Goal: Information Seeking & Learning: Find specific fact

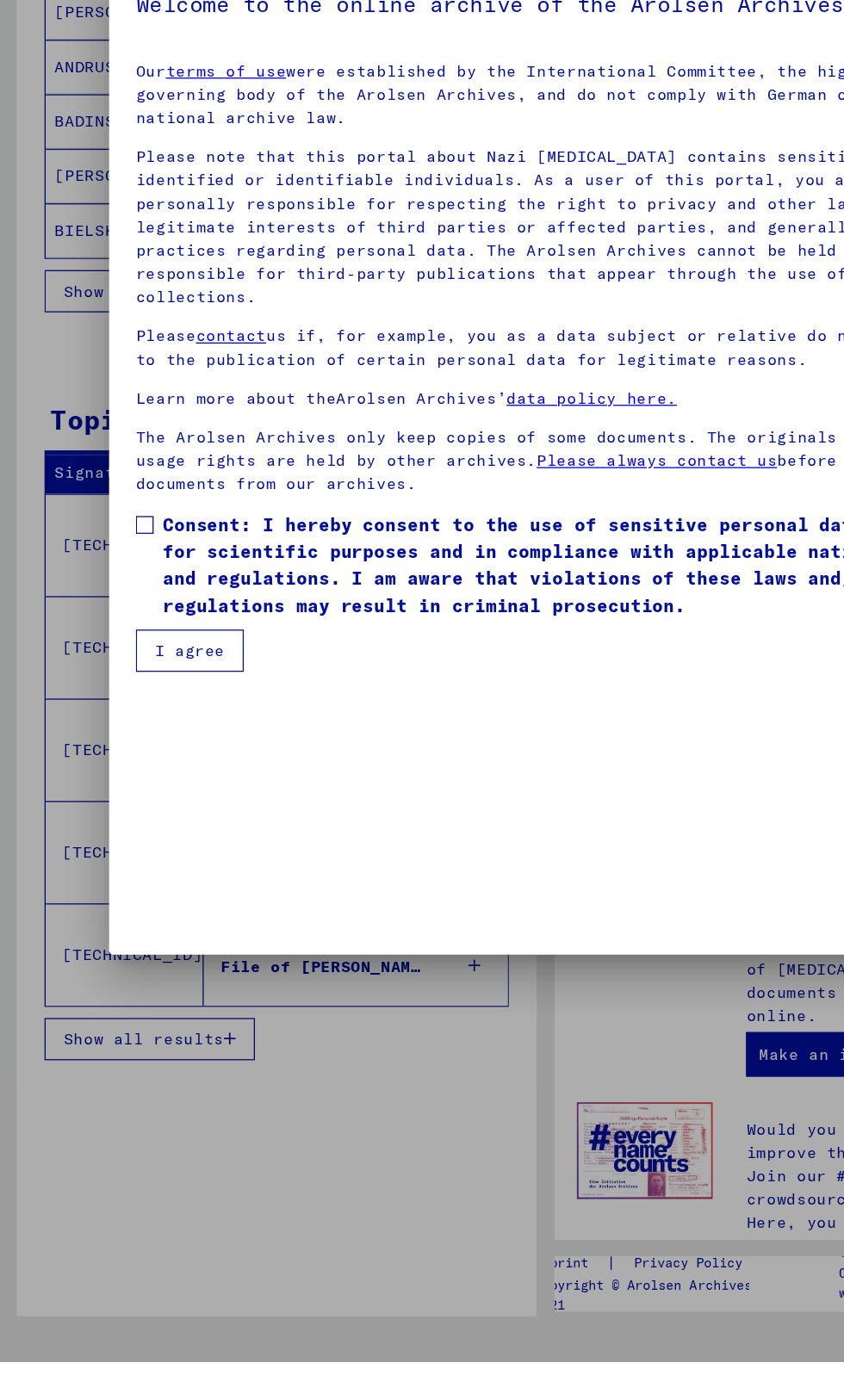
scroll to position [298, 0]
click at [102, 866] on mat-dialog-content "Our terms of use were established by the International Committee, the highest g…" at bounding box center [422, 623] width 674 height 486
click at [107, 760] on span at bounding box center [112, 752] width 13 height 13
click at [141, 858] on font "I agree" at bounding box center [147, 850] width 55 height 15
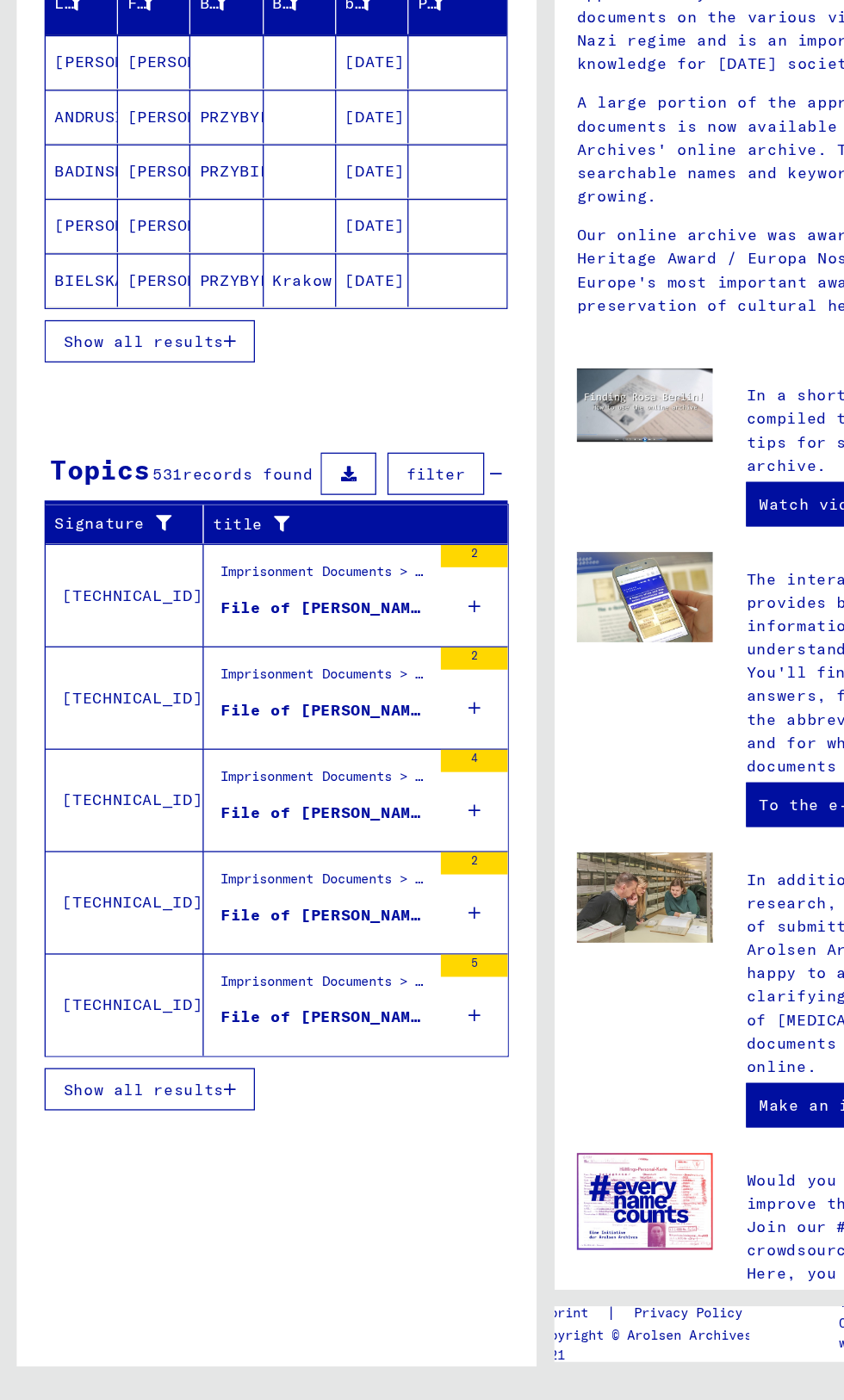
scroll to position [0, 0]
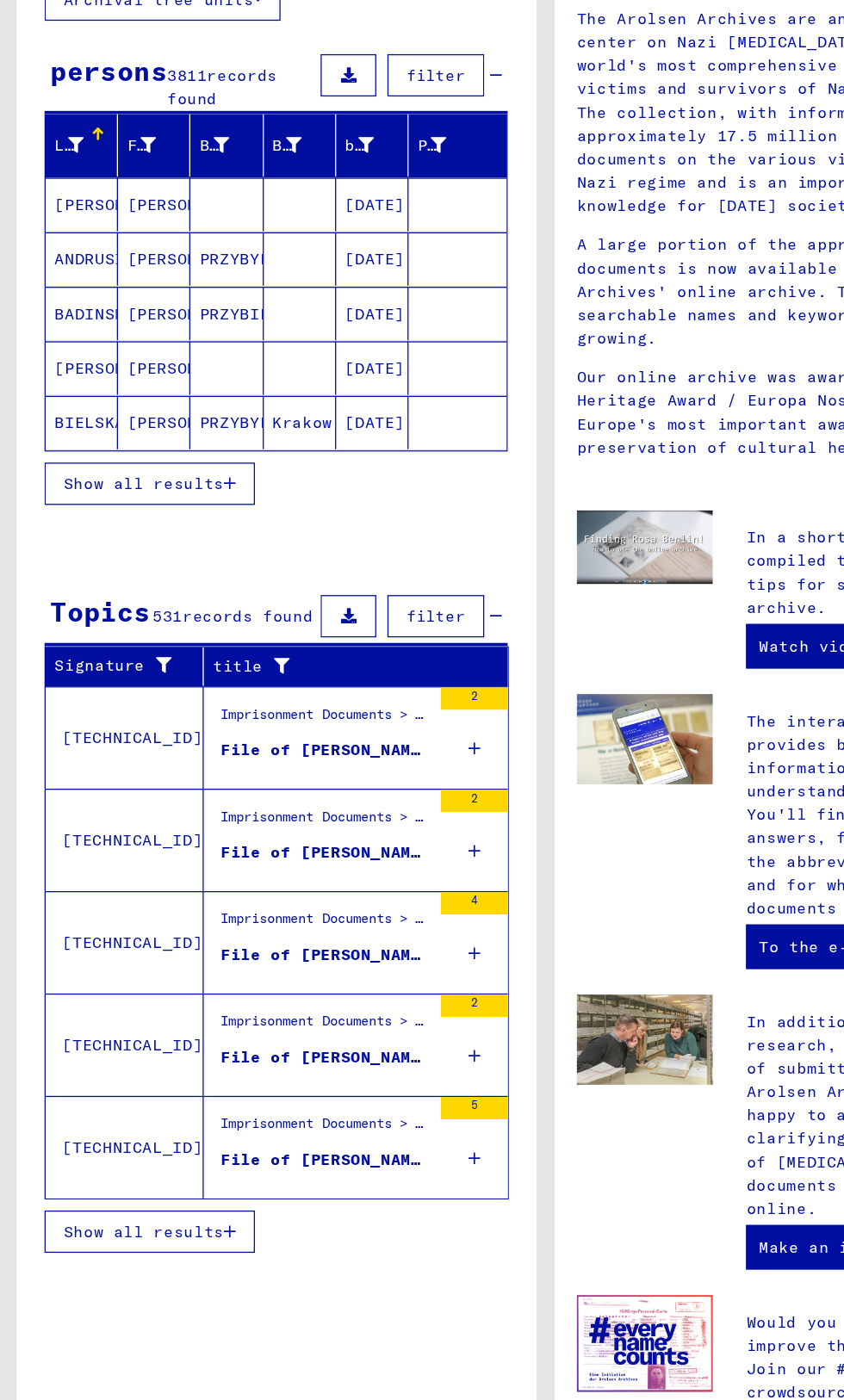
click at [121, 789] on td "[TECHNICAL_ID]" at bounding box center [97, 768] width 123 height 80
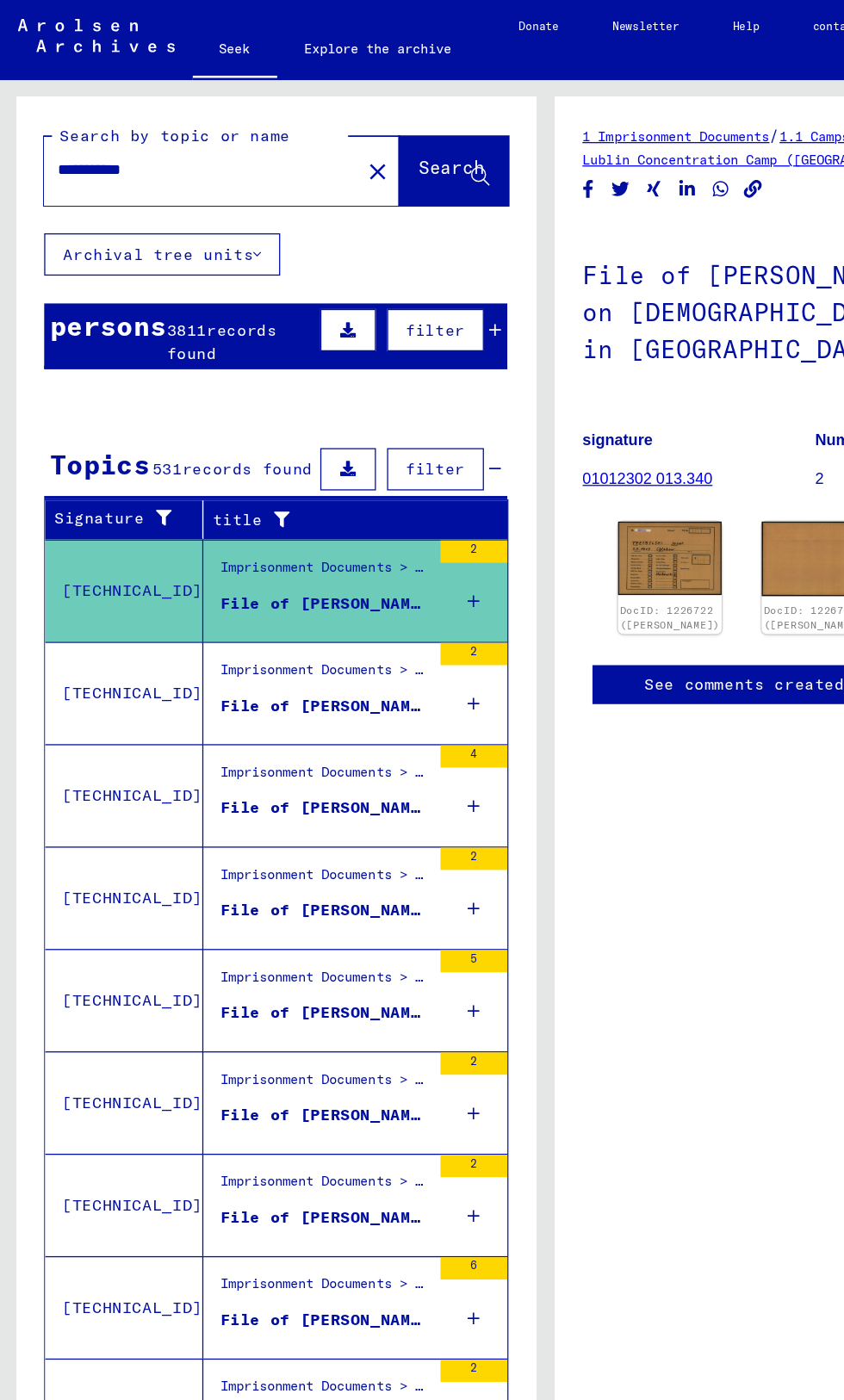
click at [168, 132] on input "**********" at bounding box center [156, 131] width 223 height 18
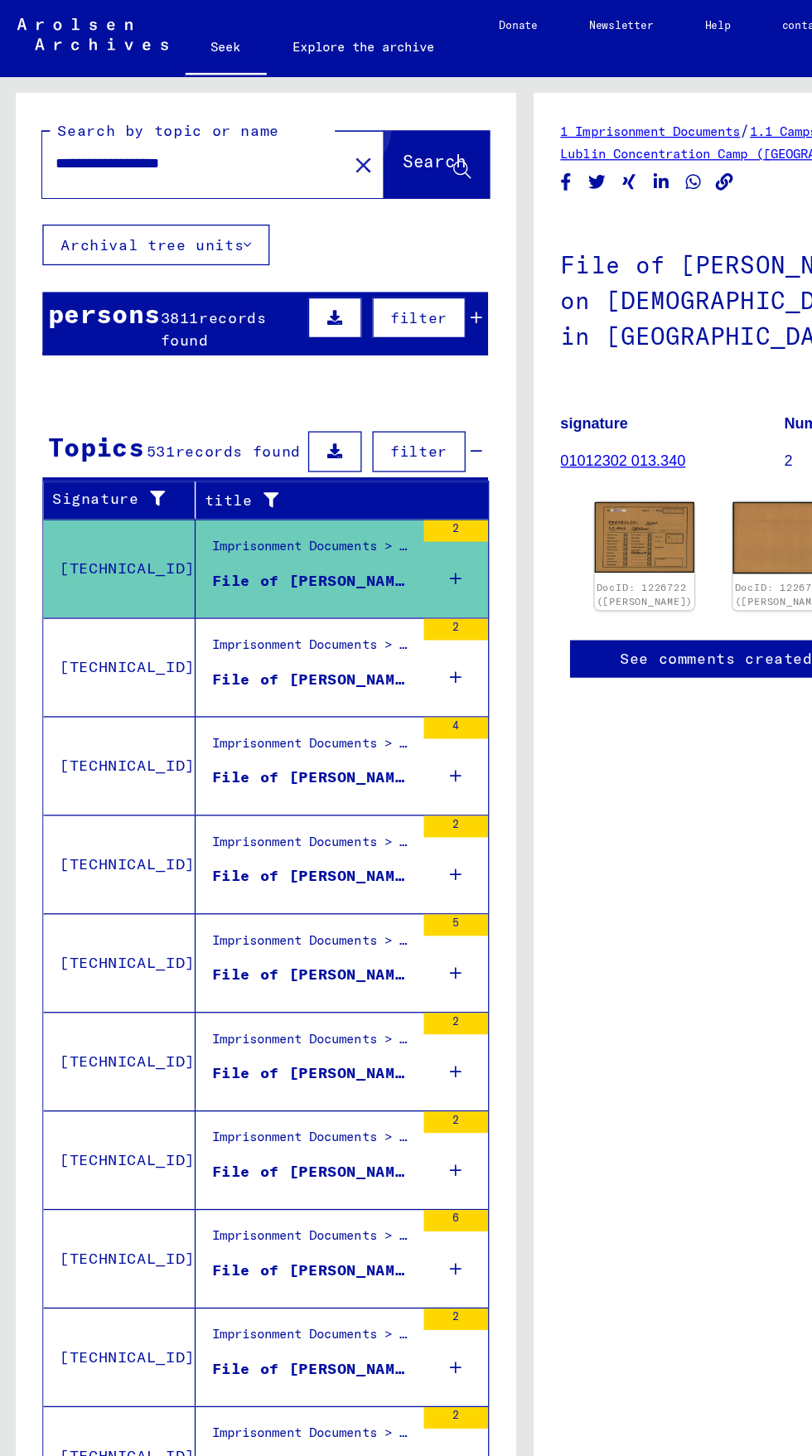
click at [335, 119] on font "Search" at bounding box center [336, 125] width 50 height 17
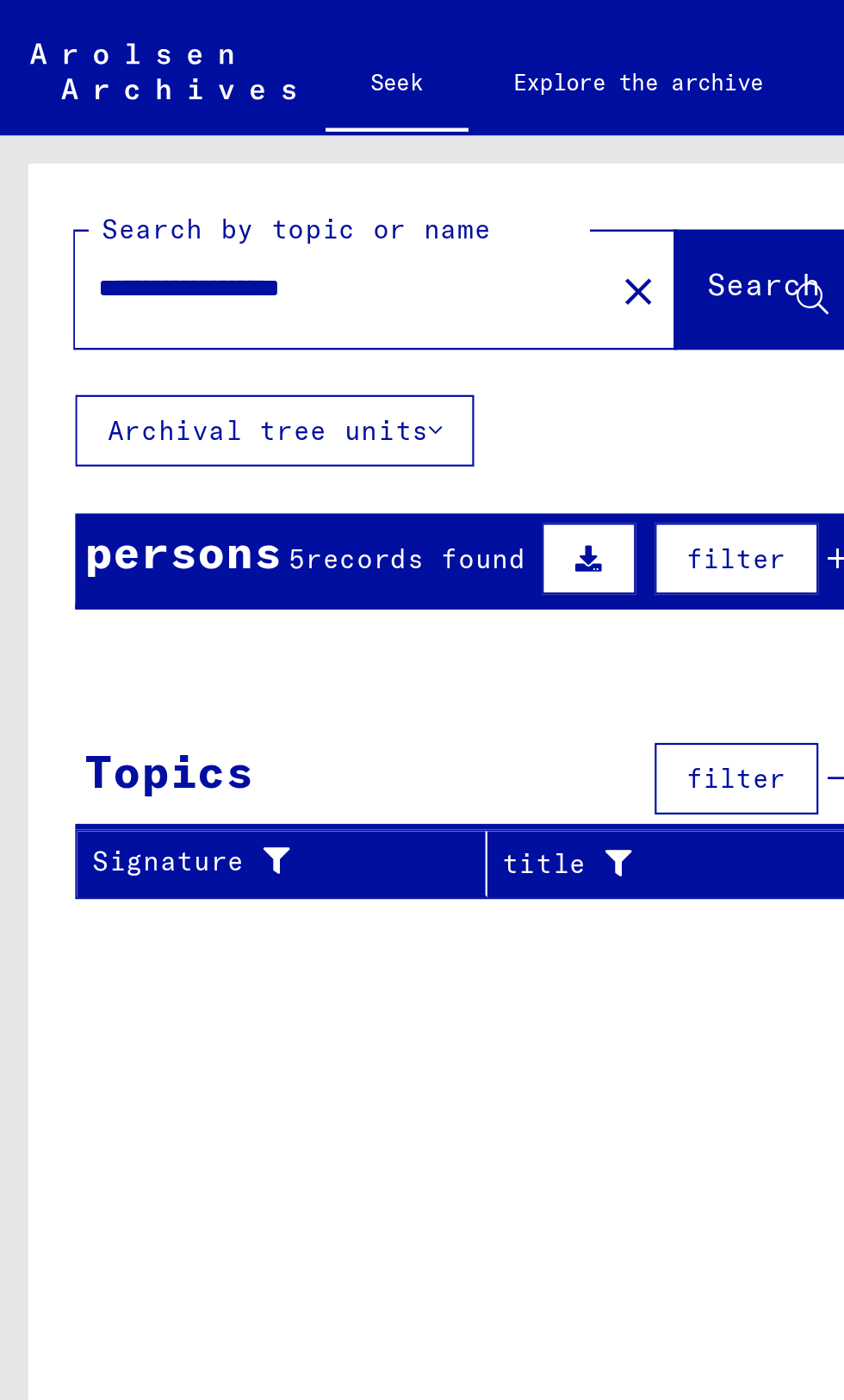
scroll to position [0, 4]
click at [58, 195] on font "Archival tree units" at bounding box center [123, 197] width 148 height 15
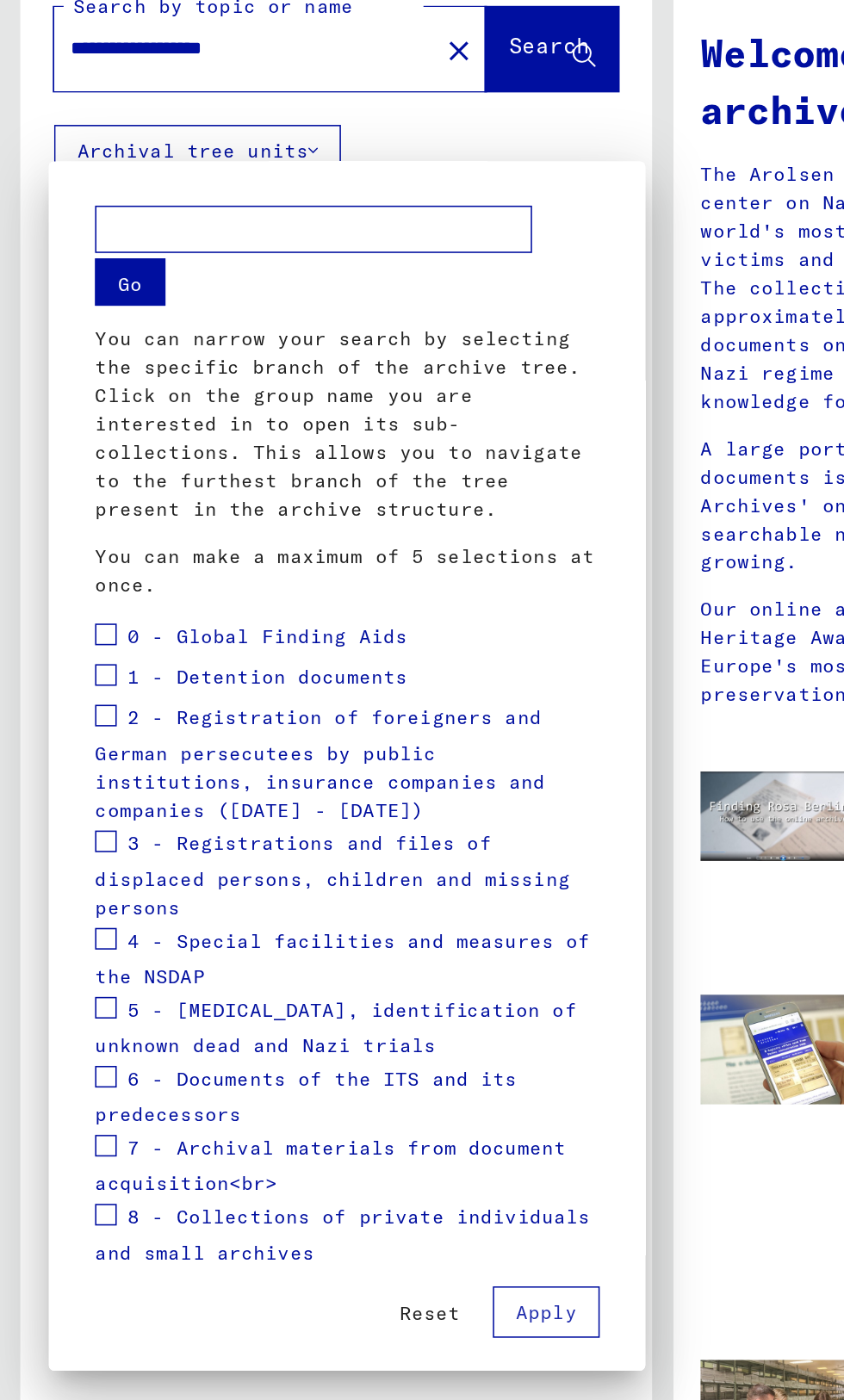
scroll to position [7, 0]
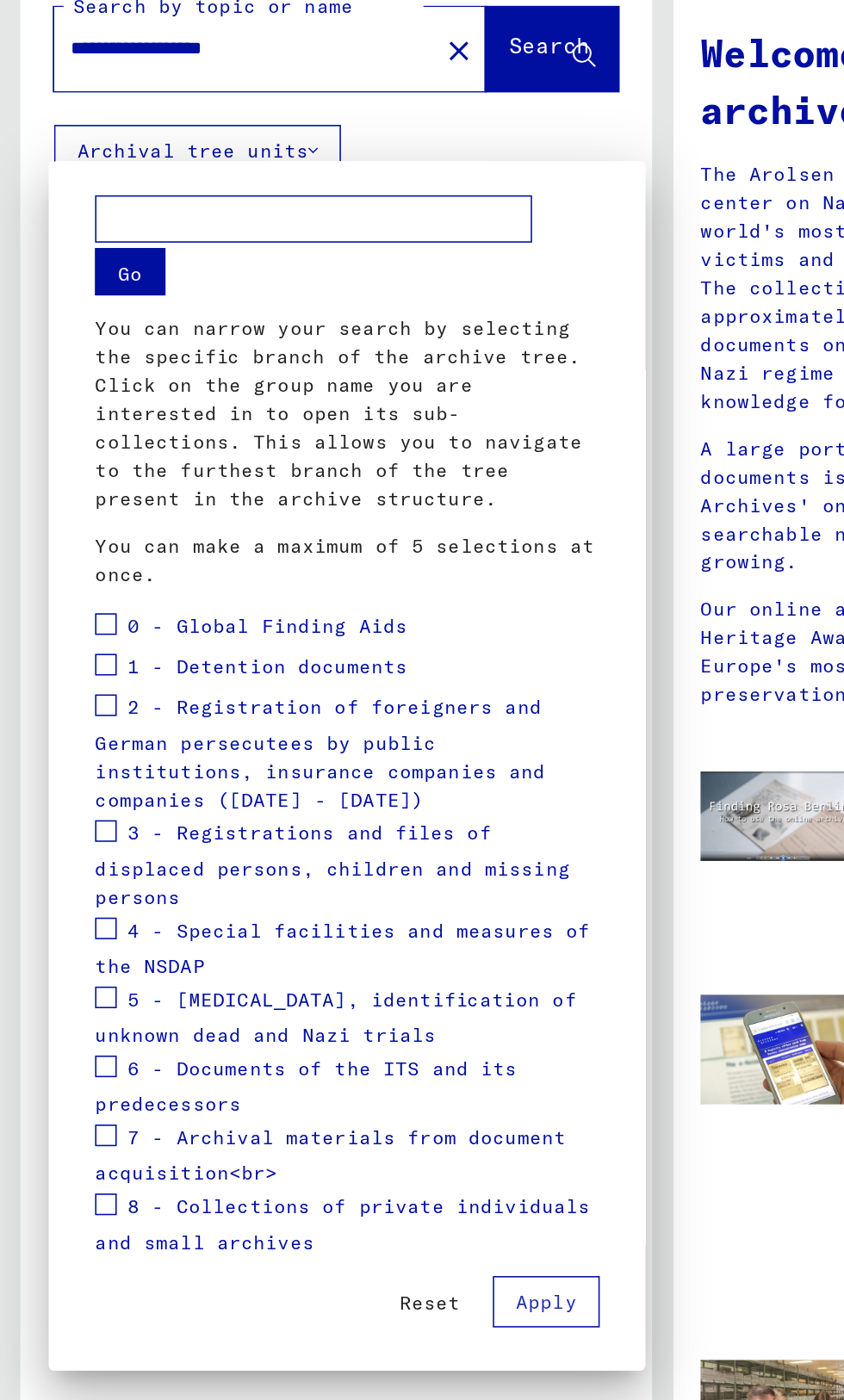
click at [275, 190] on div at bounding box center [422, 700] width 844 height 1400
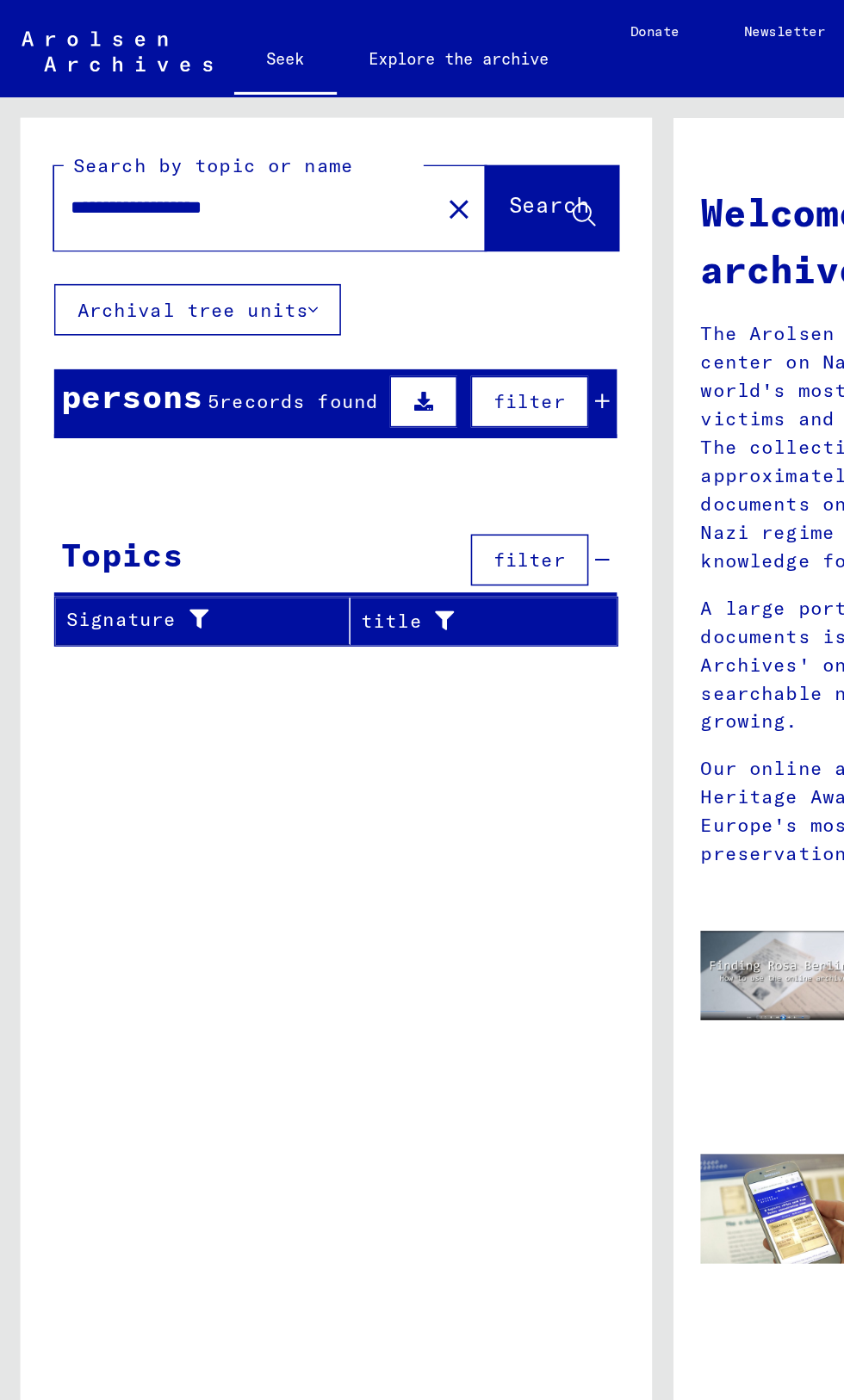
scroll to position [0, 4]
click at [200, 137] on input "**********" at bounding box center [151, 131] width 213 height 18
click at [339, 135] on font "Search" at bounding box center [350, 130] width 52 height 17
click at [203, 138] on input "**********" at bounding box center [151, 131] width 213 height 18
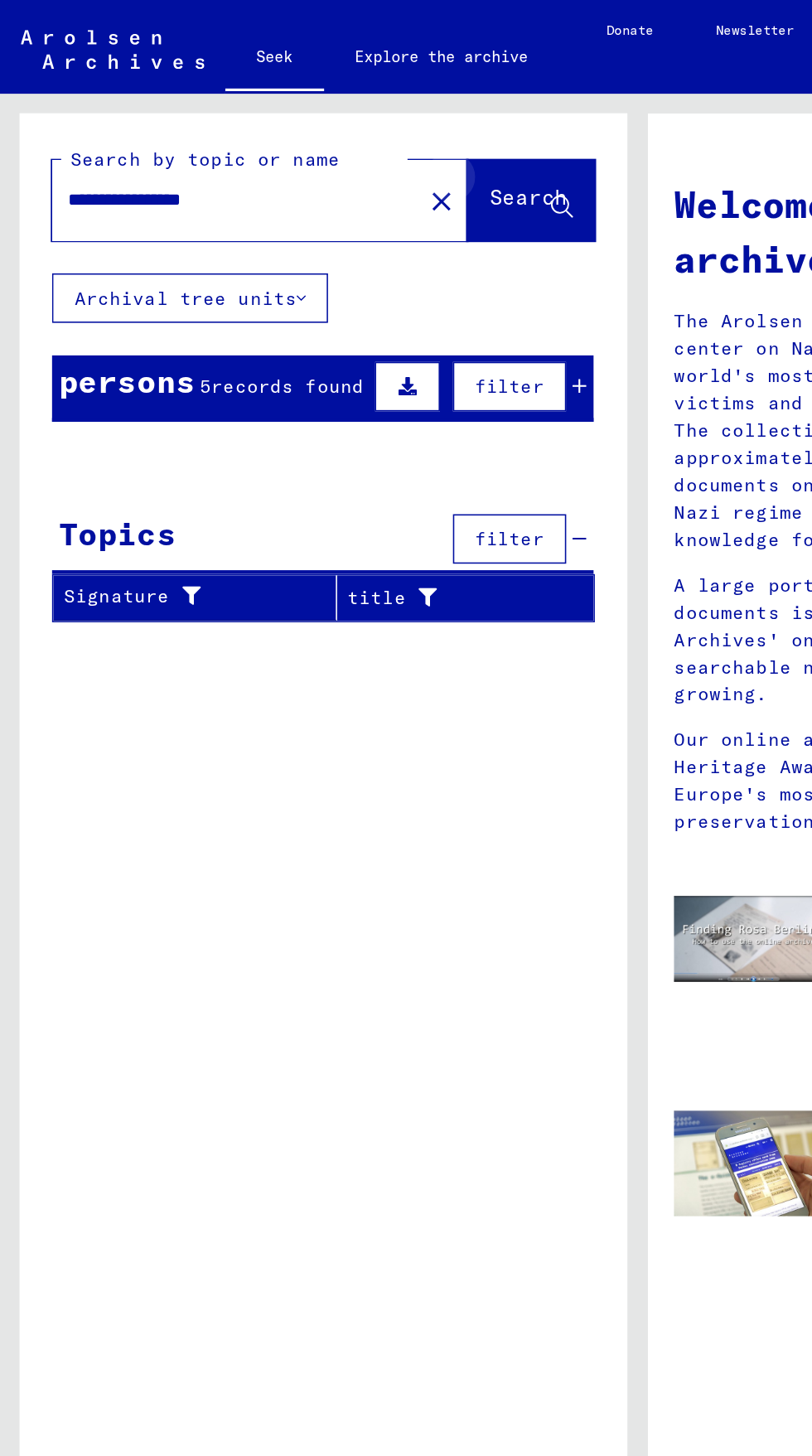
click at [350, 133] on icon at bounding box center [357, 132] width 14 height 14
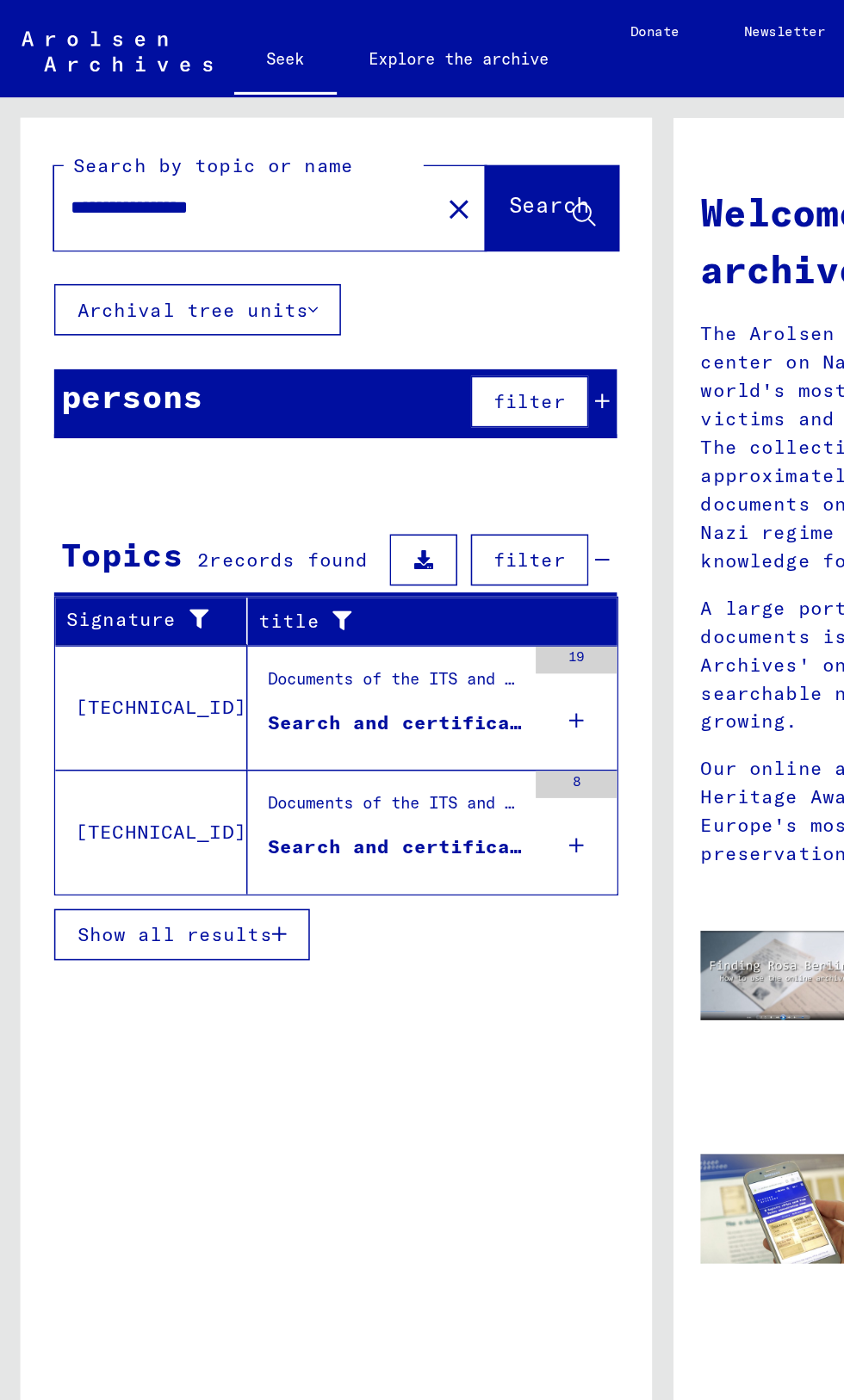
click at [200, 136] on input "**********" at bounding box center [151, 131] width 213 height 18
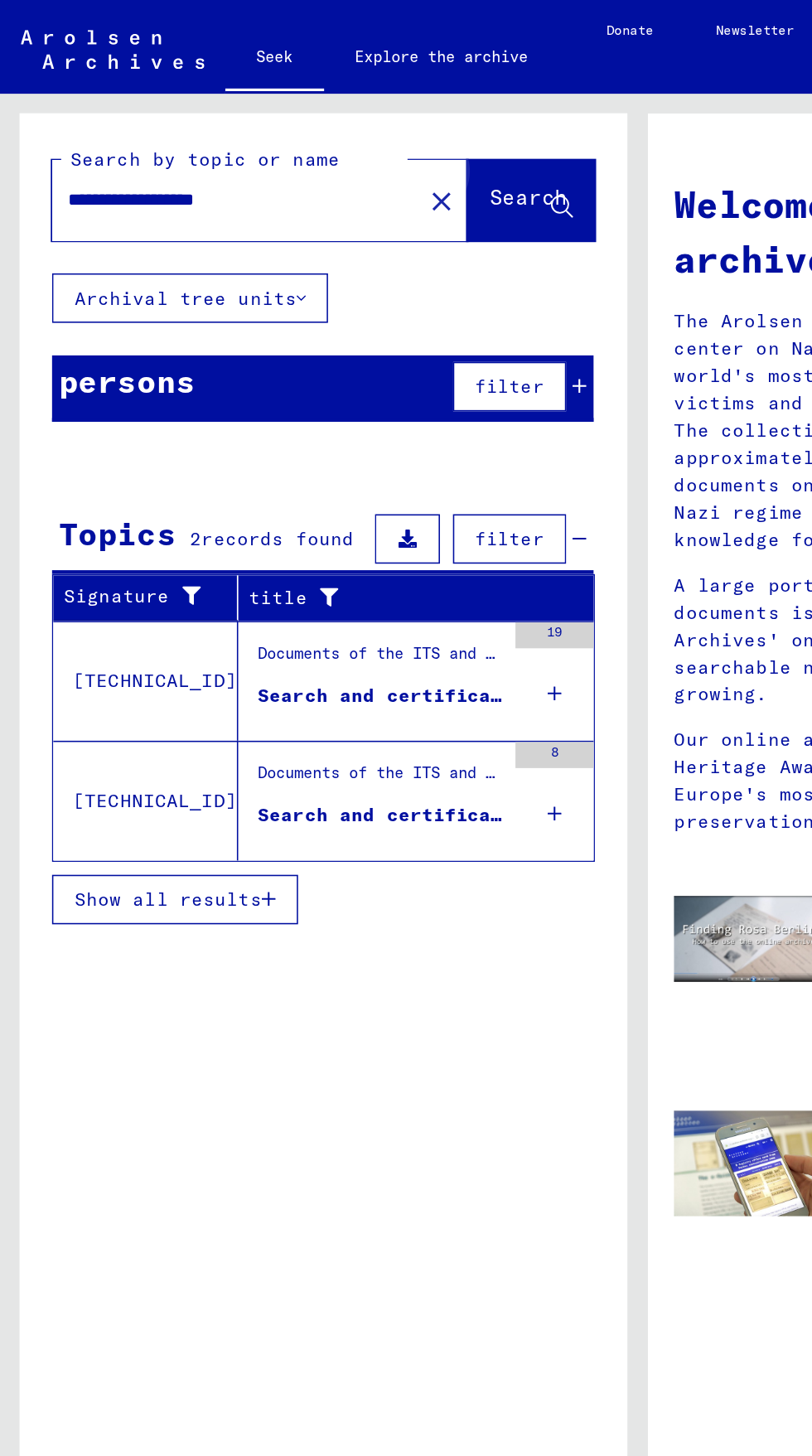
type input "**********"
click at [331, 128] on font "Search" at bounding box center [336, 125] width 50 height 17
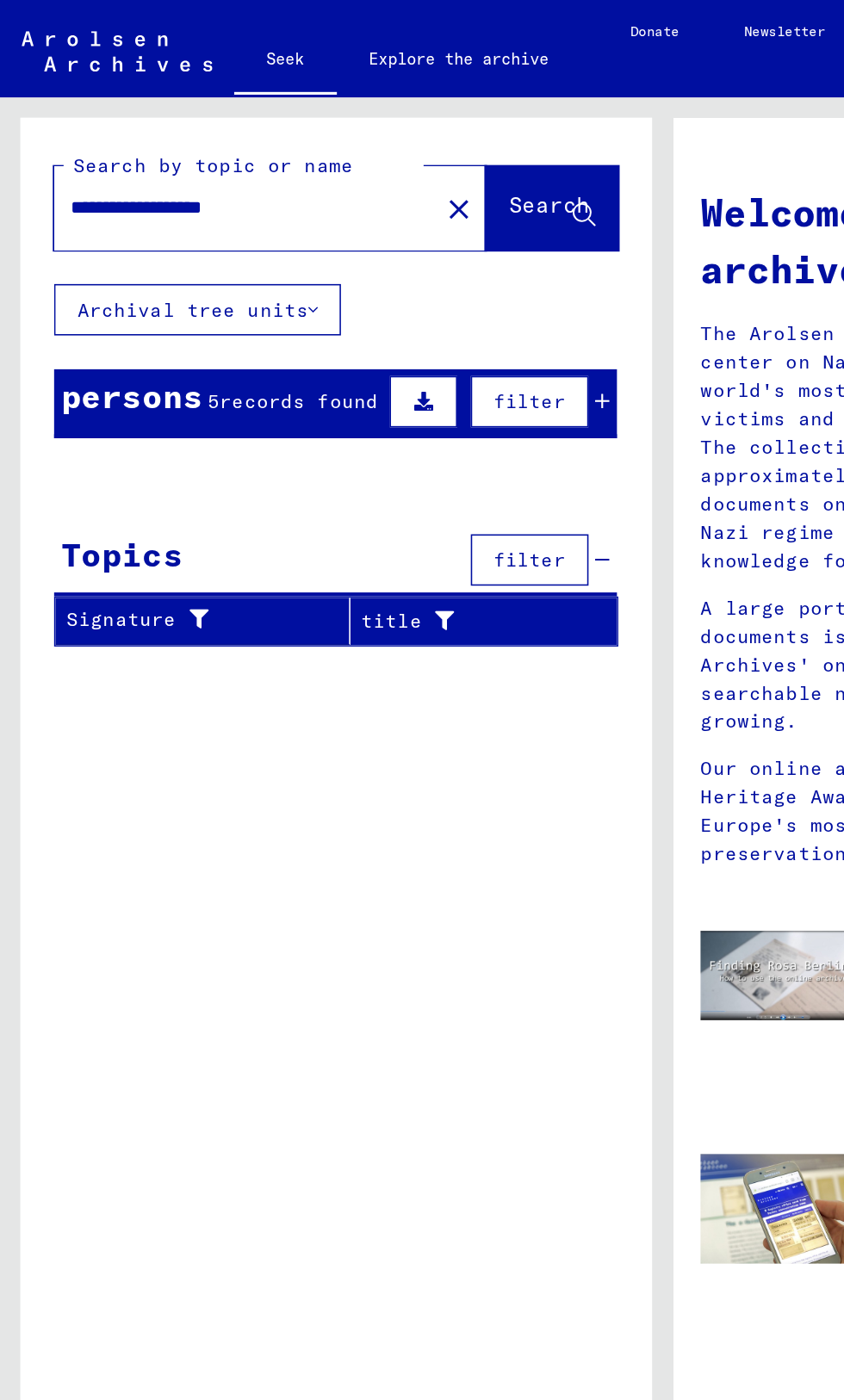
click at [209, 328] on mat-cell "[GEOGRAPHIC_DATA]" at bounding box center [232, 348] width 56 height 41
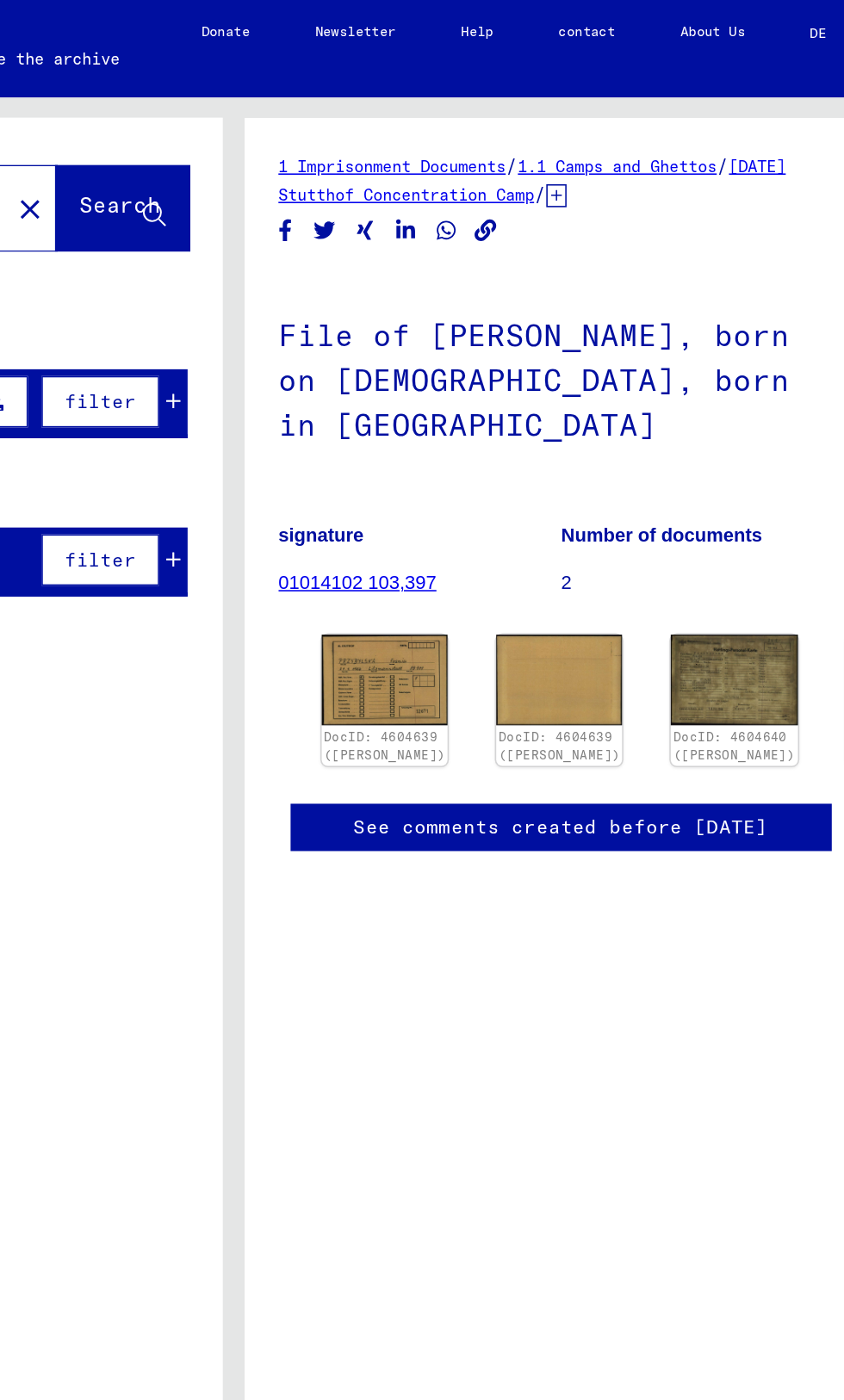
scroll to position [1, 0]
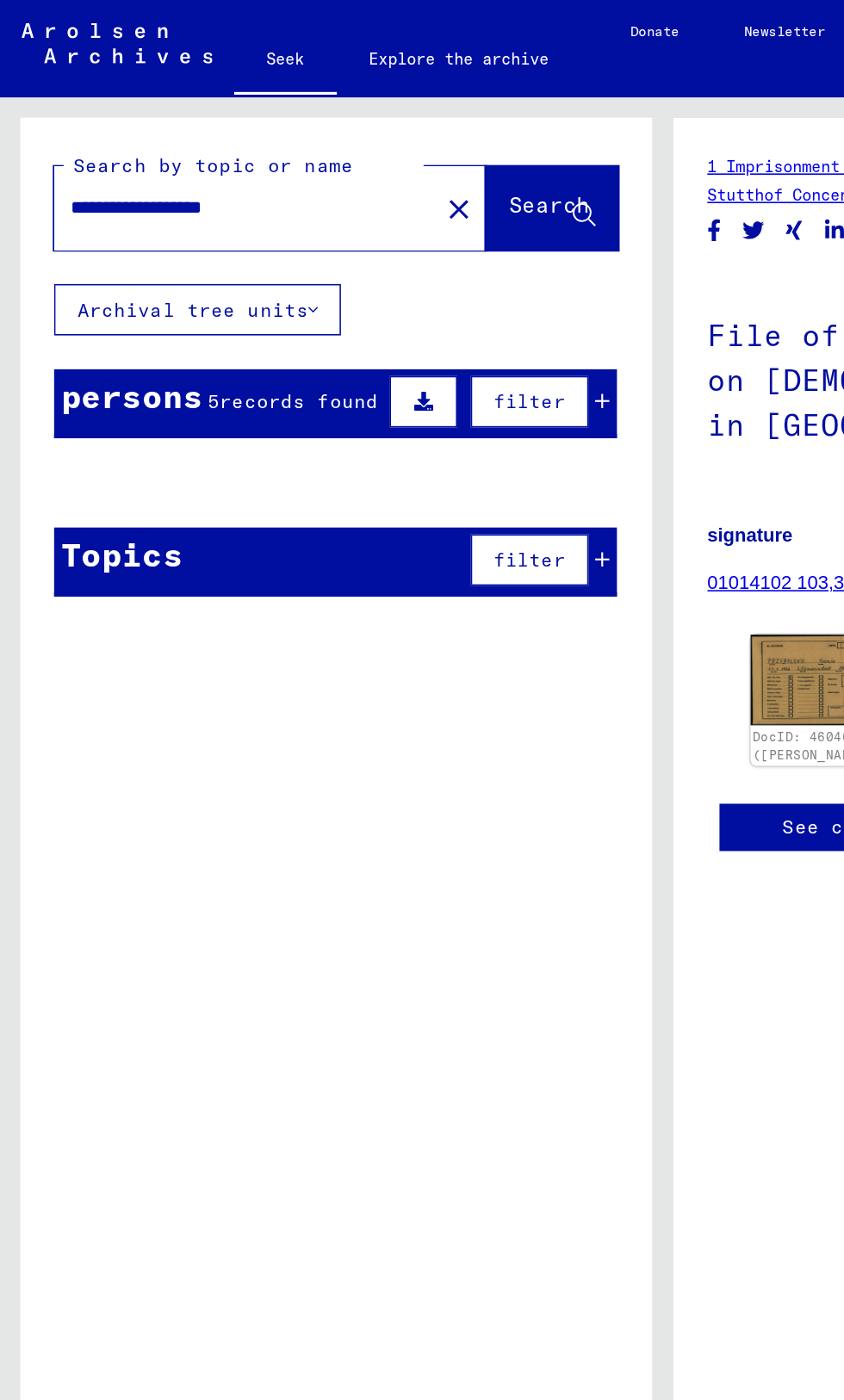
click at [174, 441] on mat-cell at bounding box center [175, 435] width 56 height 42
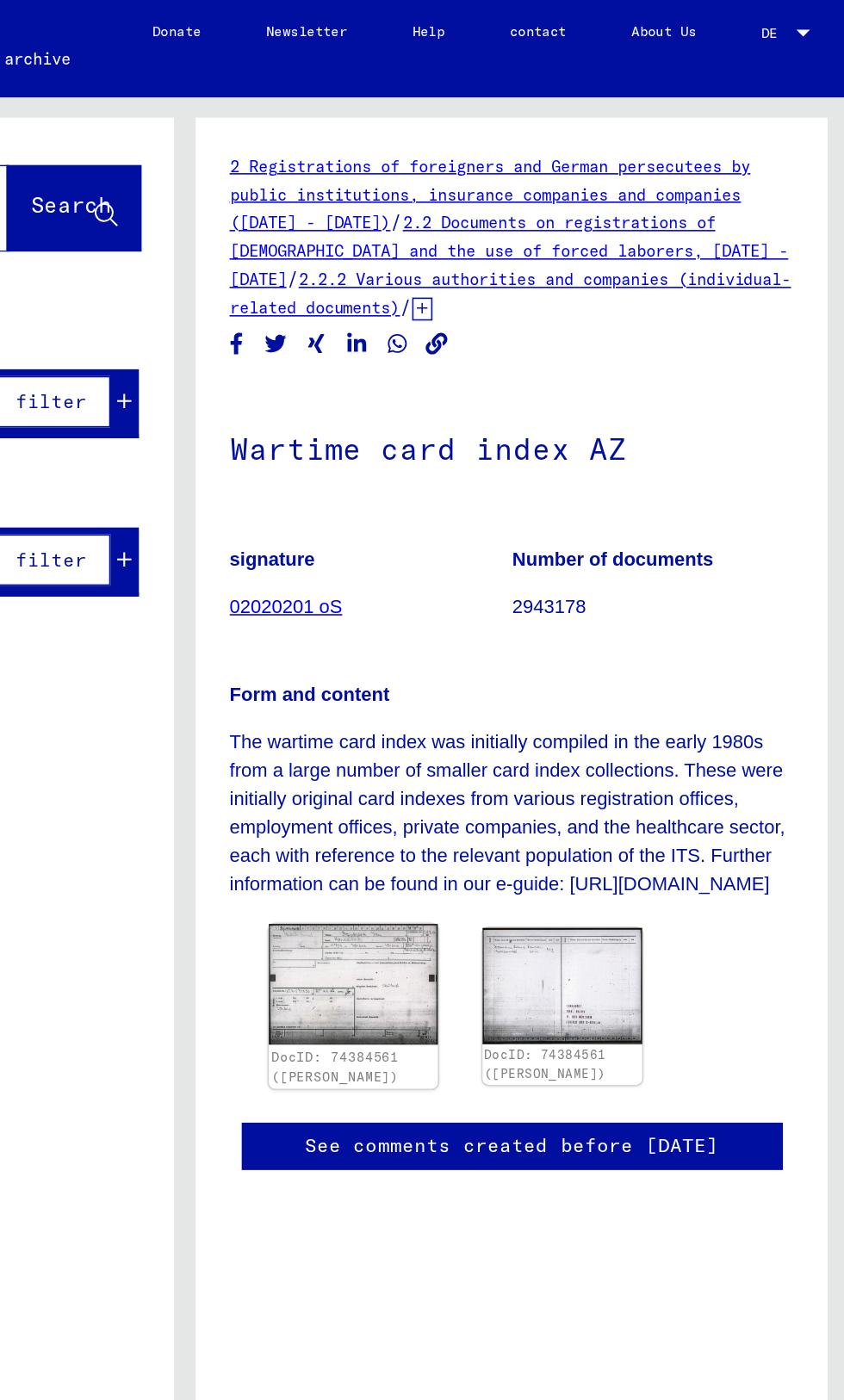
click at [529, 665] on img at bounding box center [528, 627] width 106 height 77
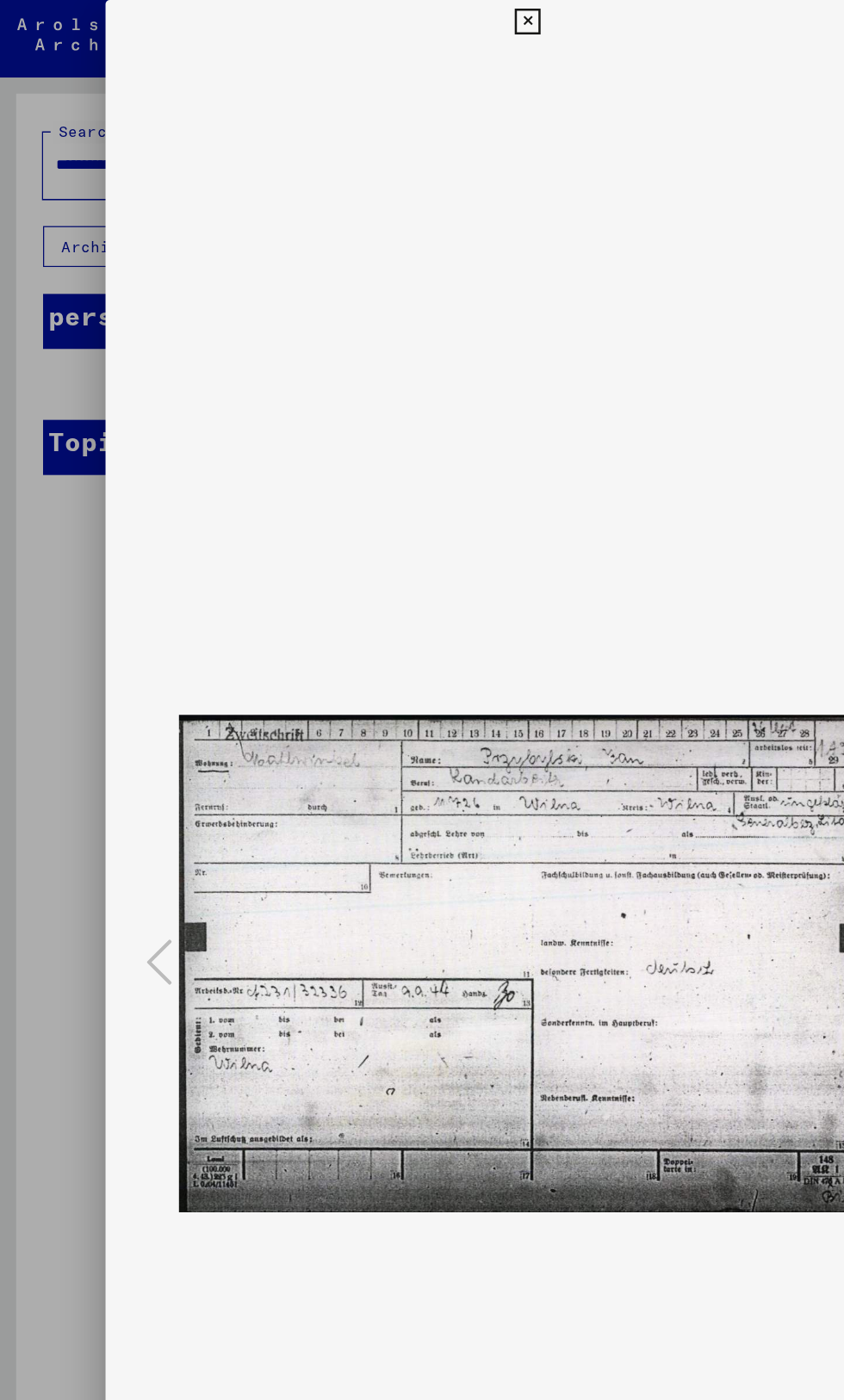
click at [411, 19] on button at bounding box center [421, 17] width 30 height 34
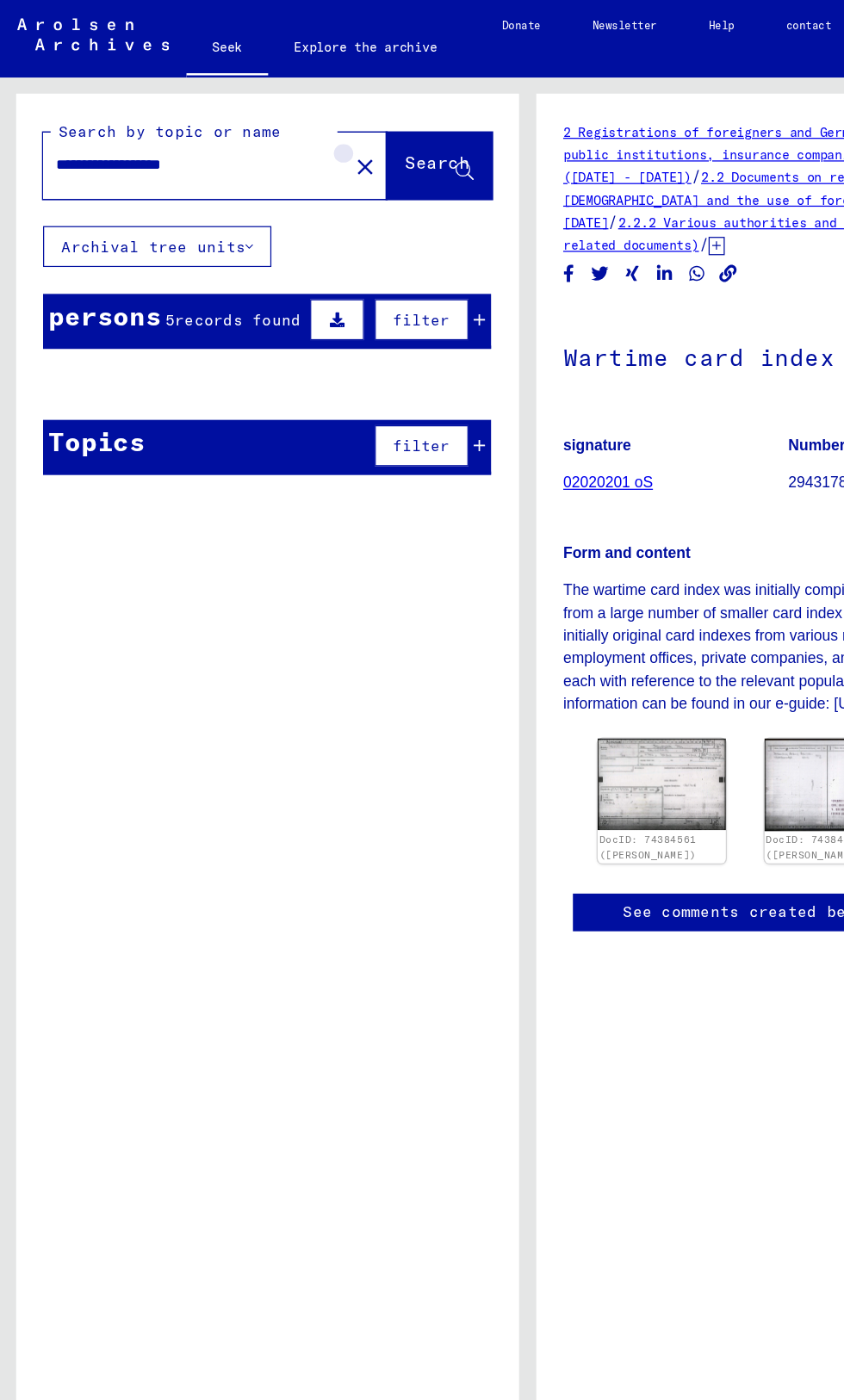
click at [282, 130] on mat-icon "close" at bounding box center [292, 133] width 21 height 21
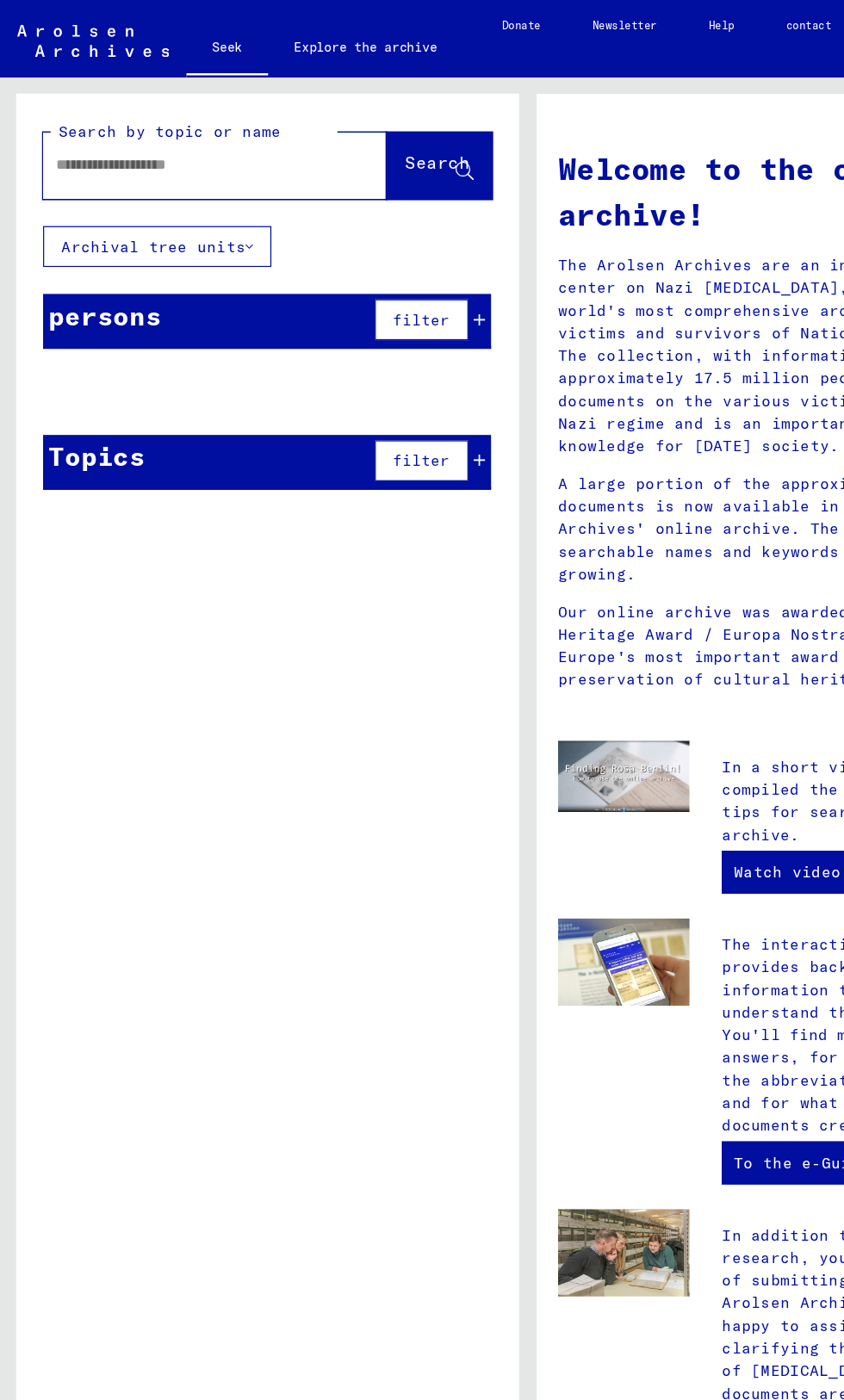
click at [105, 139] on input "text" at bounding box center [151, 131] width 213 height 18
click at [57, 136] on input "text" at bounding box center [151, 131] width 213 height 18
click at [122, 134] on input "***" at bounding box center [151, 131] width 213 height 18
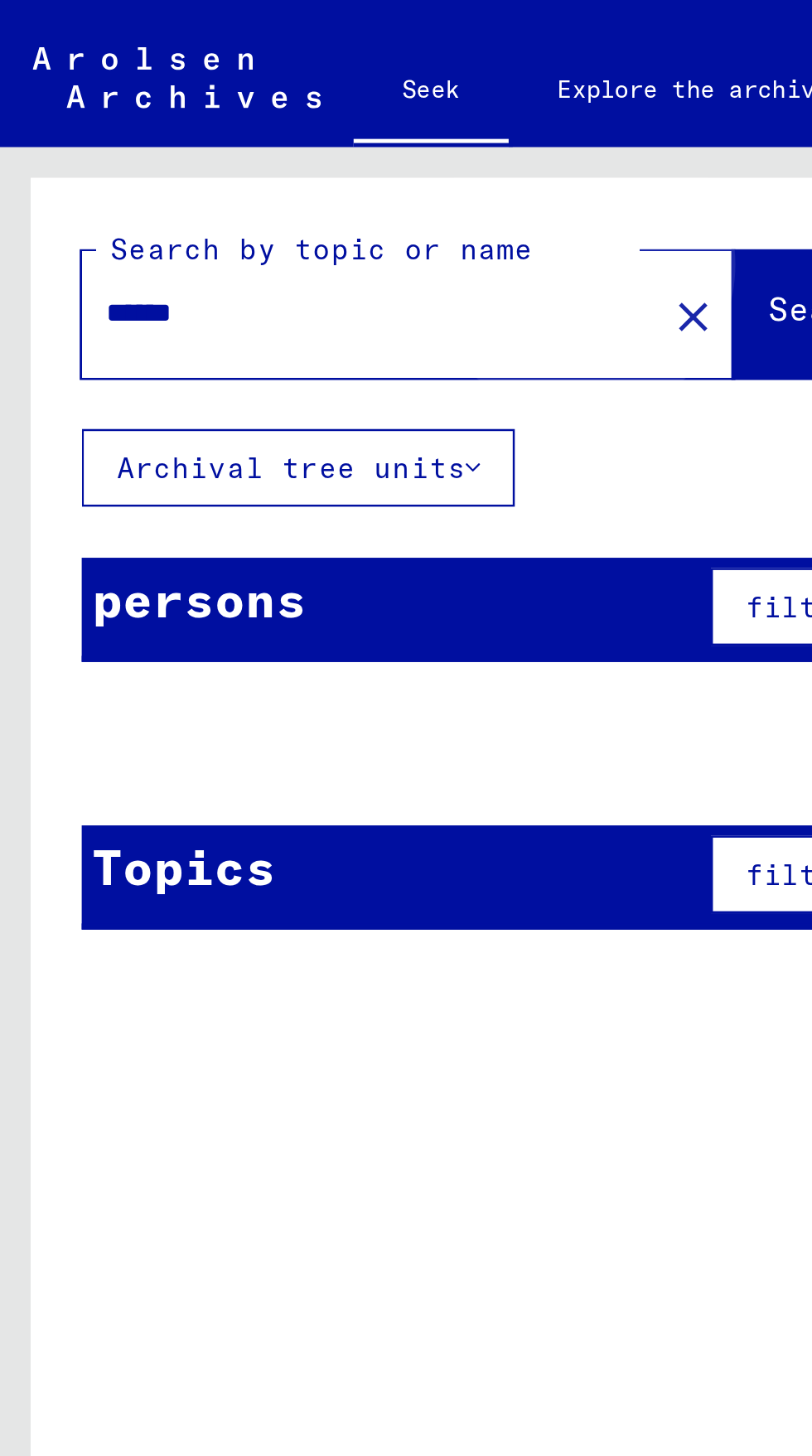
type input "******"
click at [312, 126] on font "Search" at bounding box center [336, 125] width 50 height 17
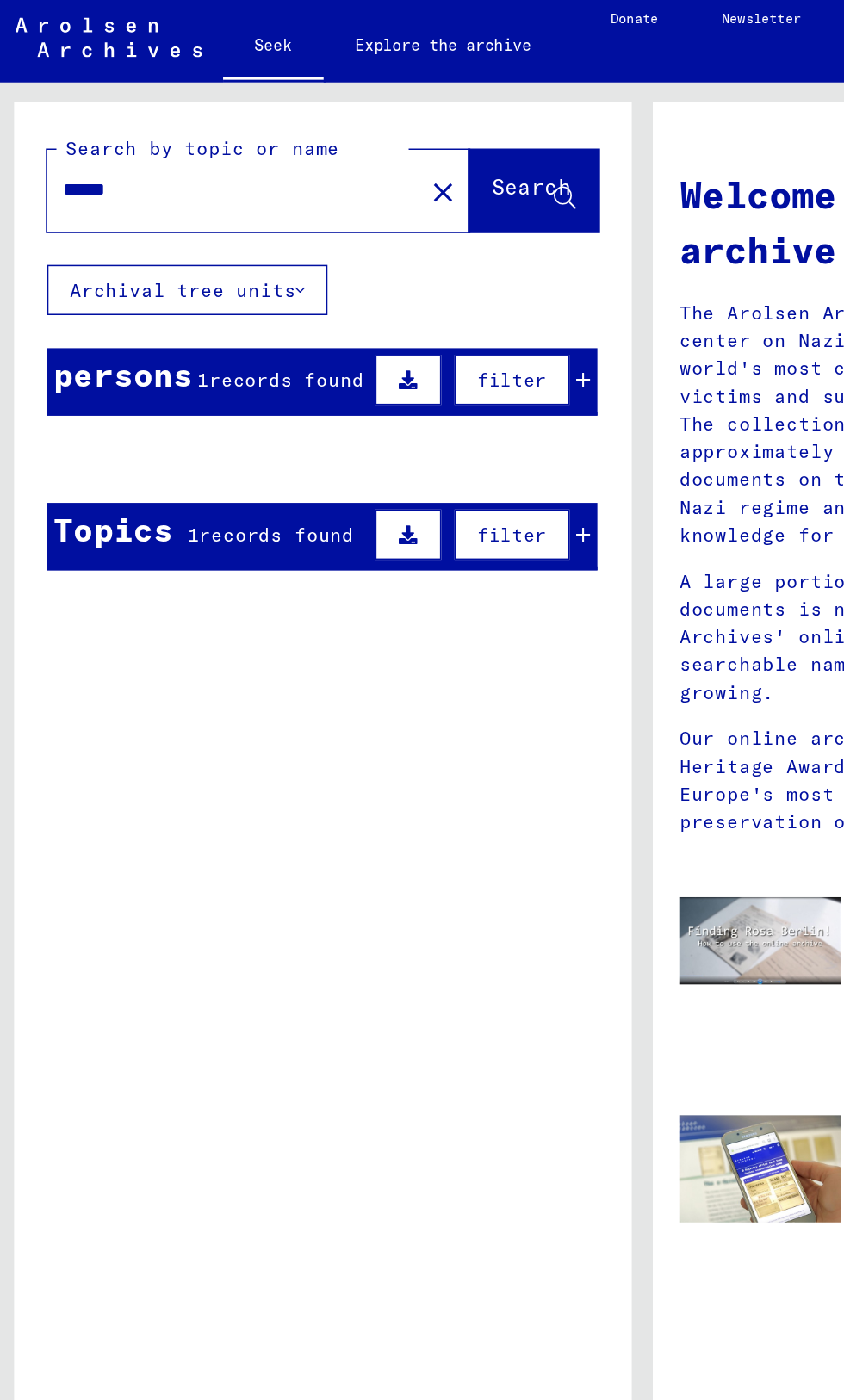
click at [125, 415] on td "[TECHNICAL_ID]" at bounding box center [97, 450] width 123 height 80
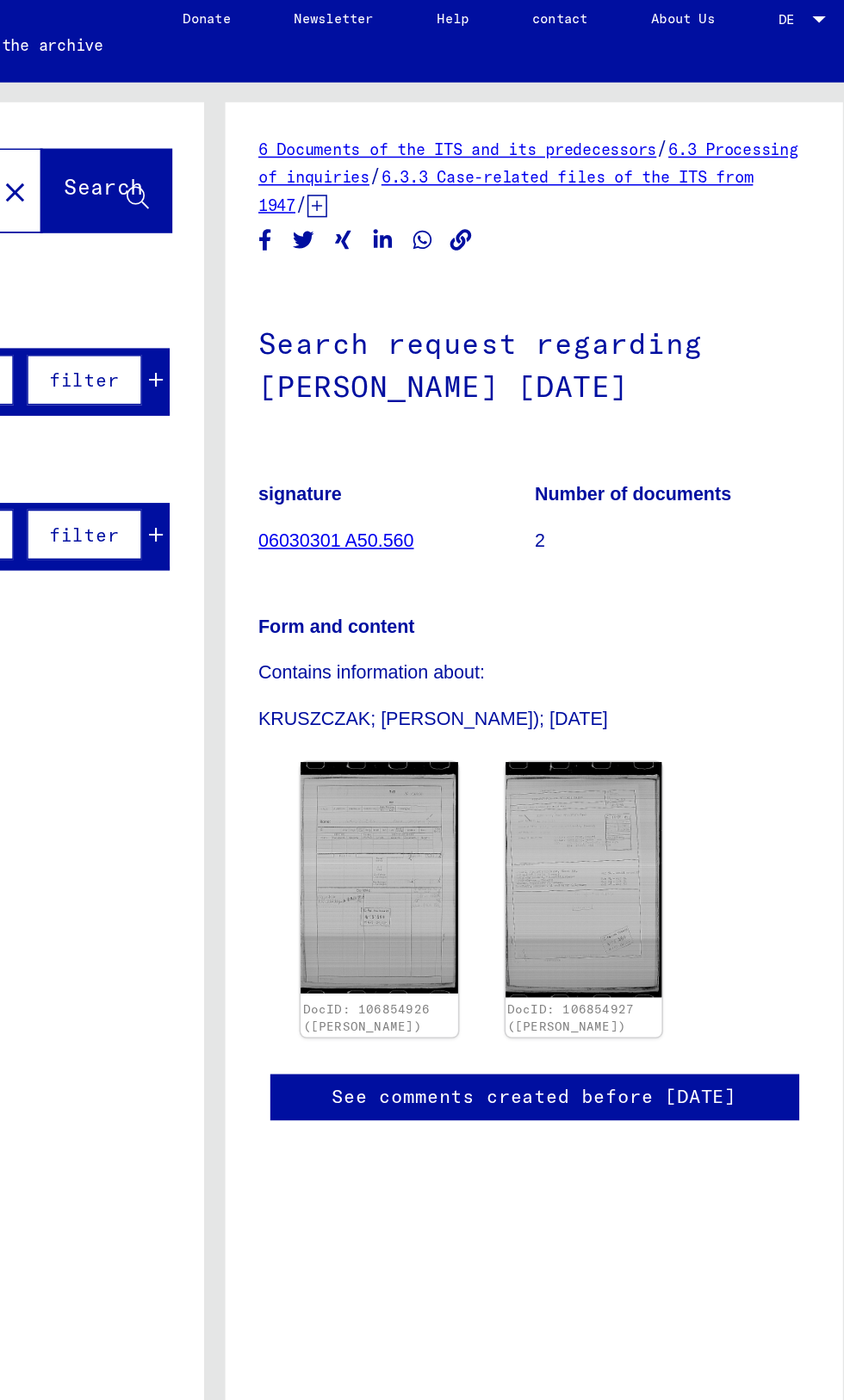
scroll to position [1, 0]
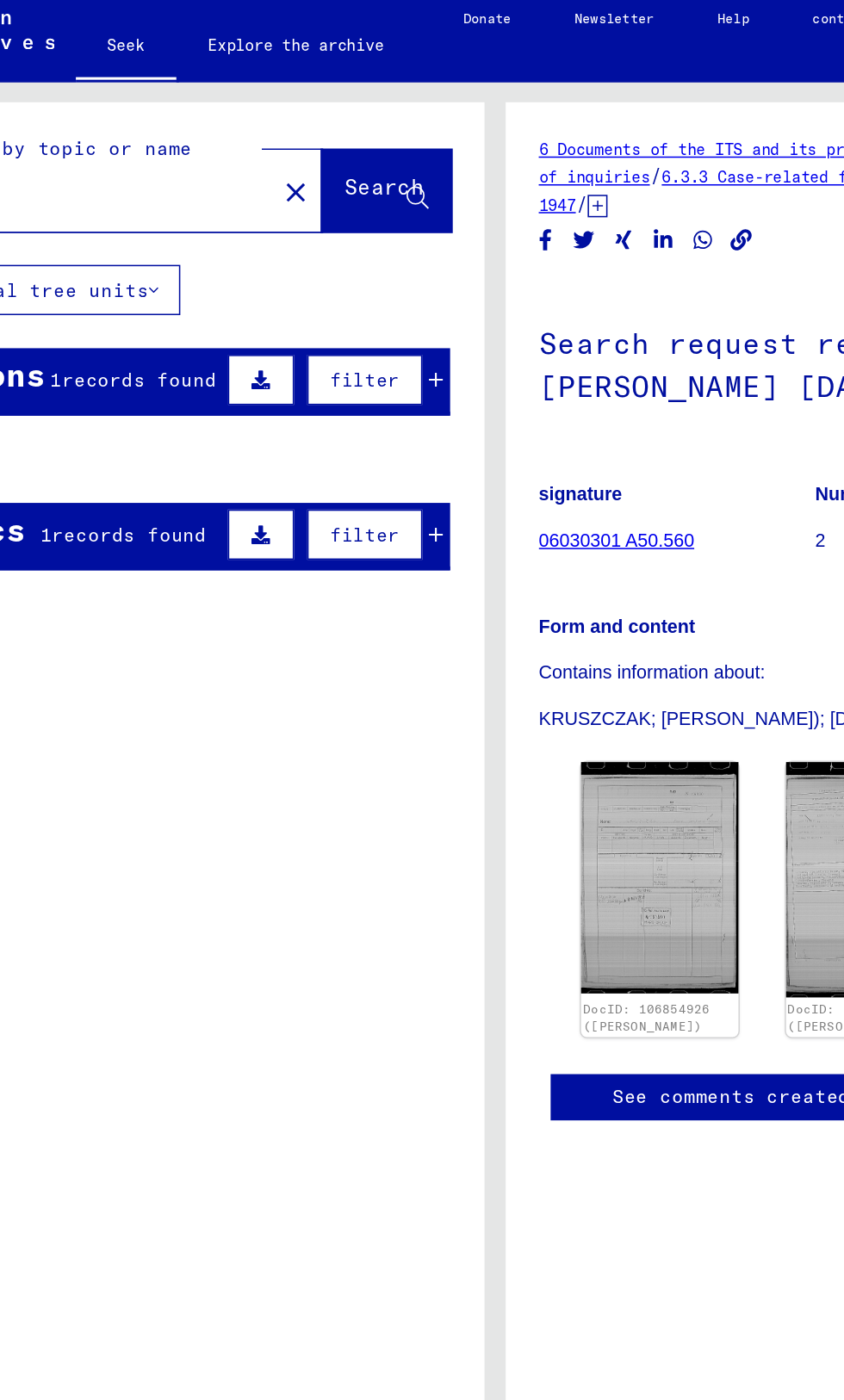
click at [187, 416] on div "Documents of the ITS and its predecessors > Processing of inquiries > Case-rela…" at bounding box center [244, 451] width 174 height 79
click at [157, 470] on div "Documents of the ITS and its predecessors > Processing of inquiries > Case-rela…" at bounding box center [244, 451] width 174 height 79
click at [140, 558] on button "Show less" at bounding box center [88, 563] width 108 height 33
click at [169, 569] on div "Show less" at bounding box center [214, 564] width 359 height 50
click at [175, 650] on div "Search by topic or name ****** close Search Archival tree units persons 1 recor…" at bounding box center [214, 726] width 402 height 1303
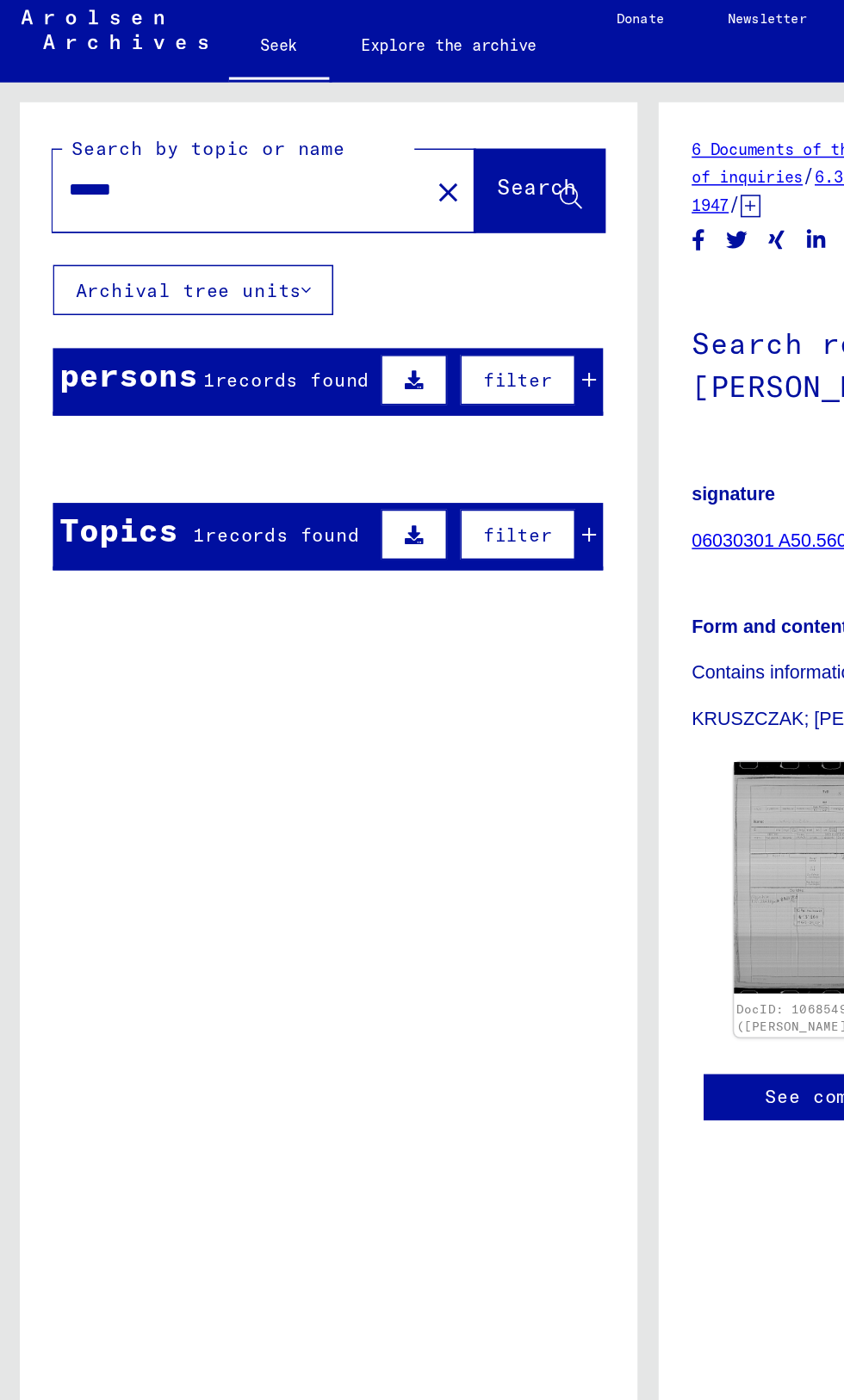
click at [120, 302] on font "First name" at bounding box center [136, 303] width 78 height 15
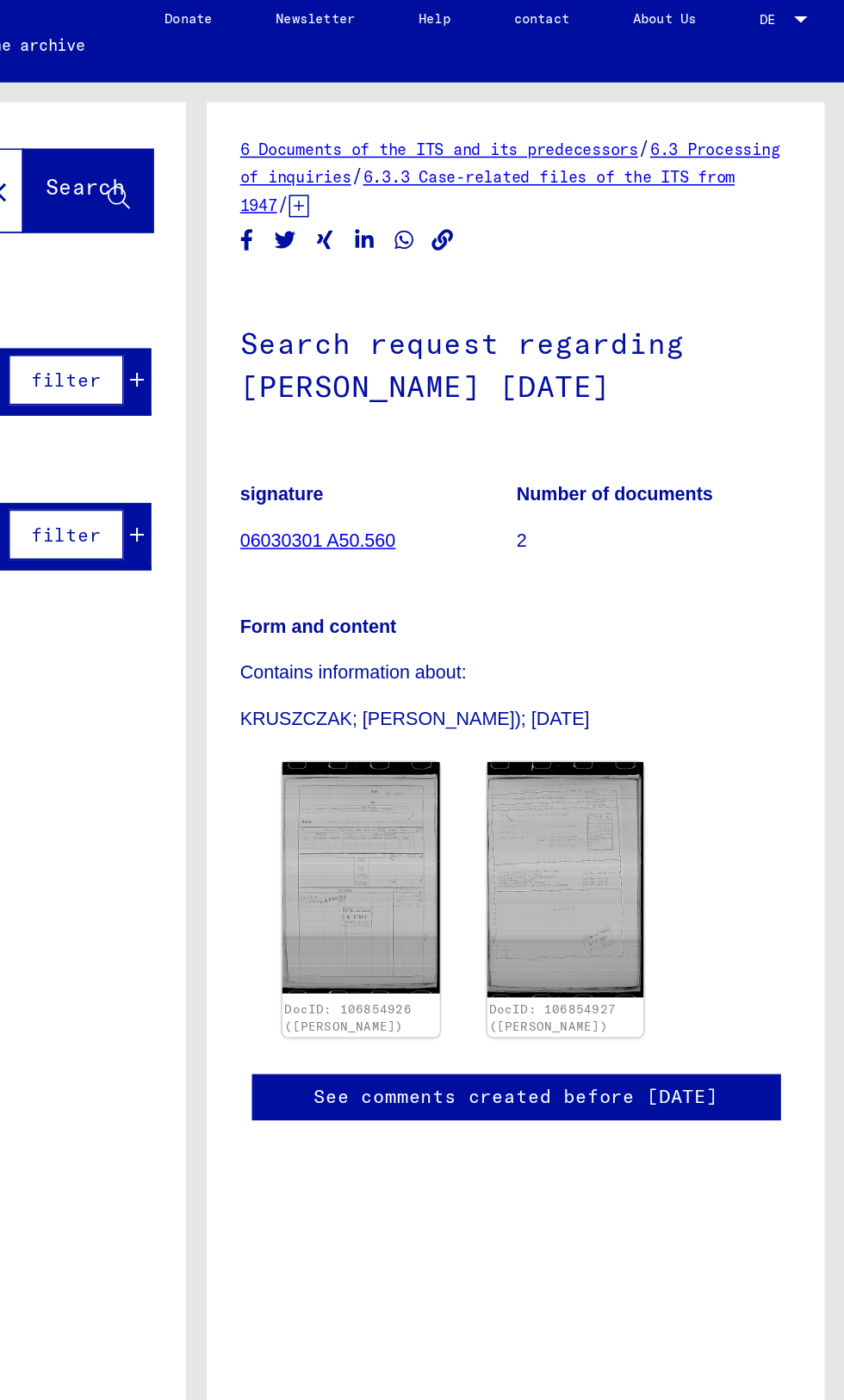
scroll to position [0, 0]
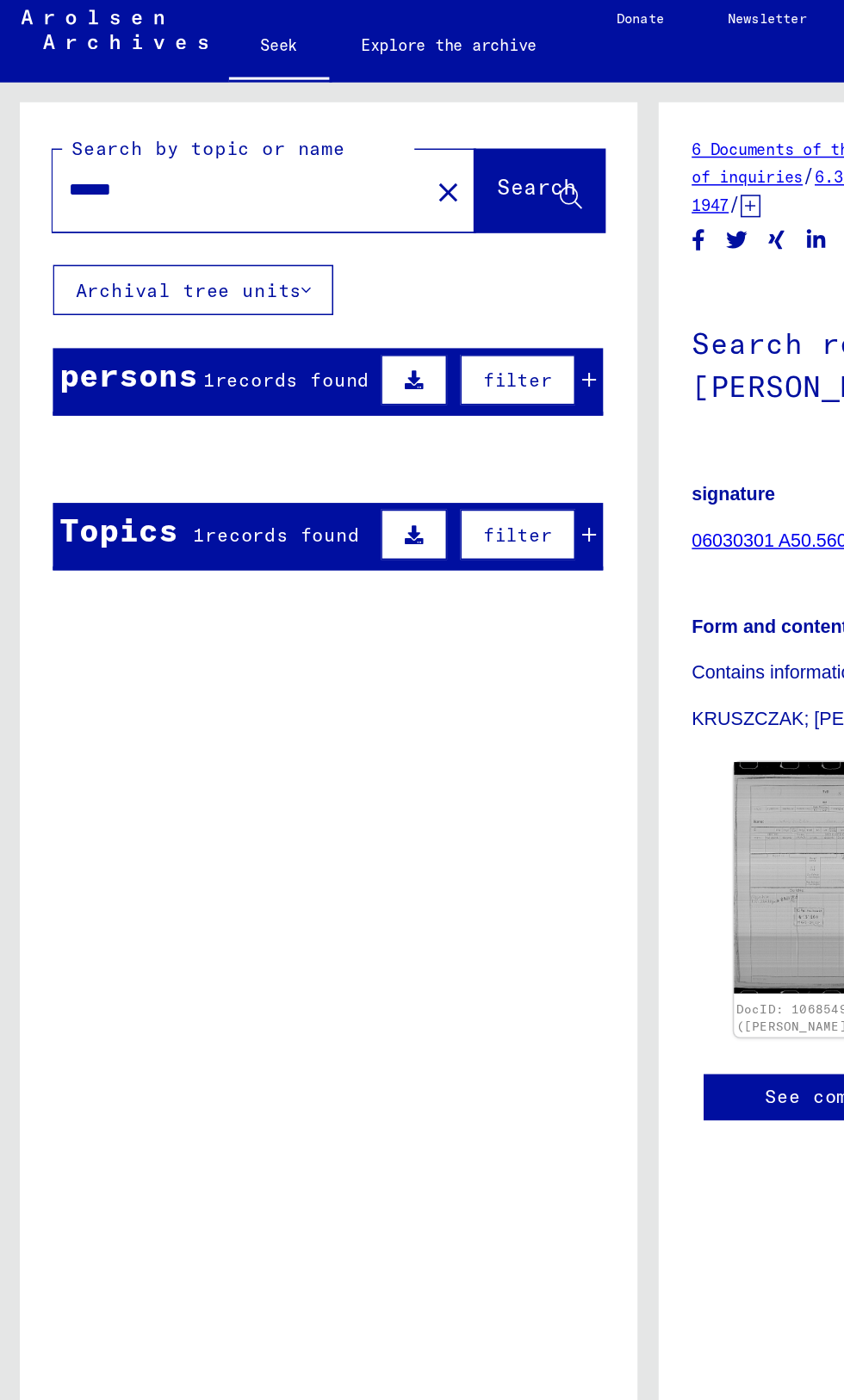
click at [63, 301] on font "Last name" at bounding box center [77, 303] width 70 height 15
click at [231, 302] on font "Birth" at bounding box center [230, 303] width 38 height 15
click at [153, 279] on div at bounding box center [15, 281] width 361 height 4
click at [275, 131] on button "close" at bounding box center [292, 132] width 34 height 34
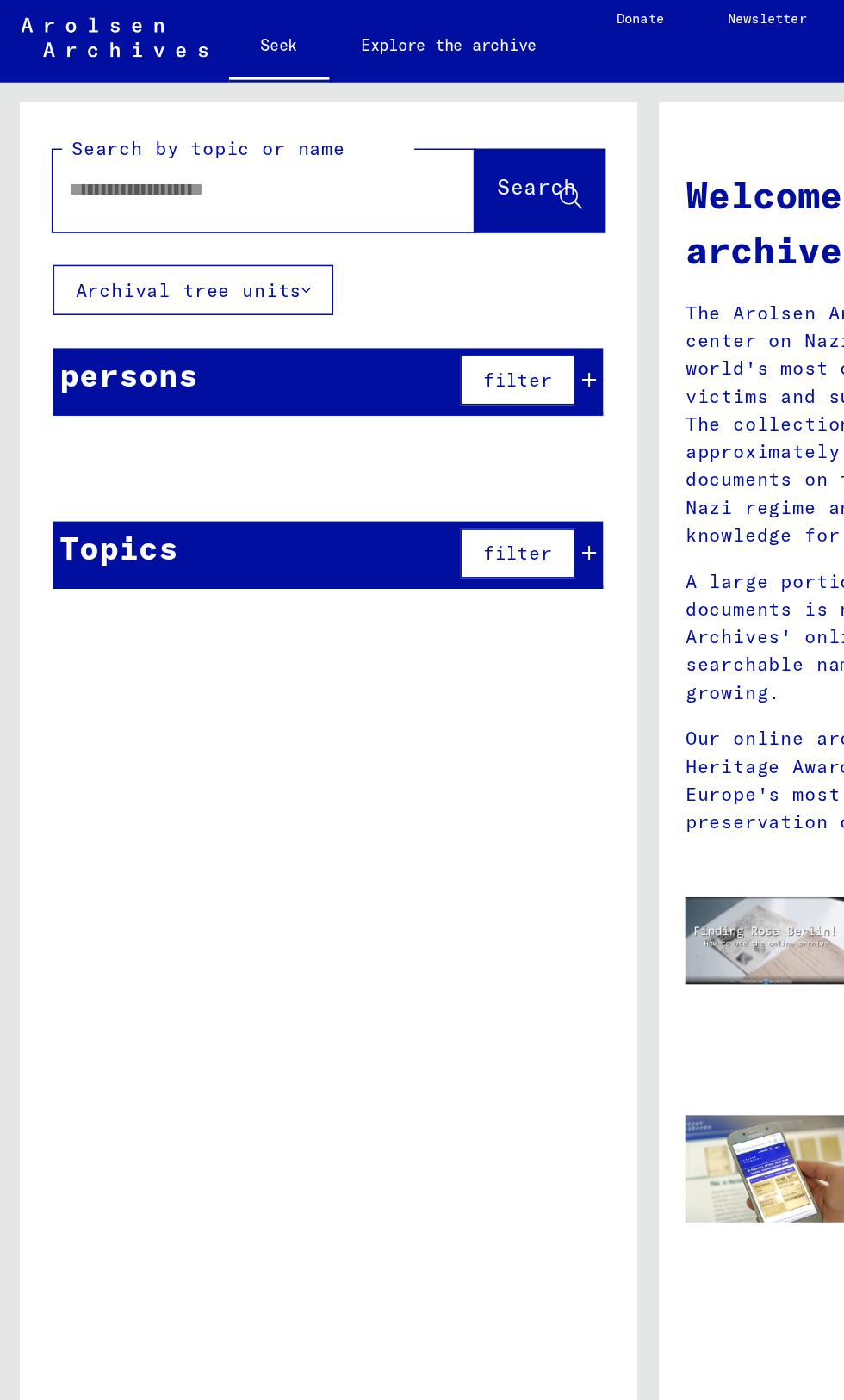
click at [102, 138] on input "text" at bounding box center [151, 131] width 213 height 18
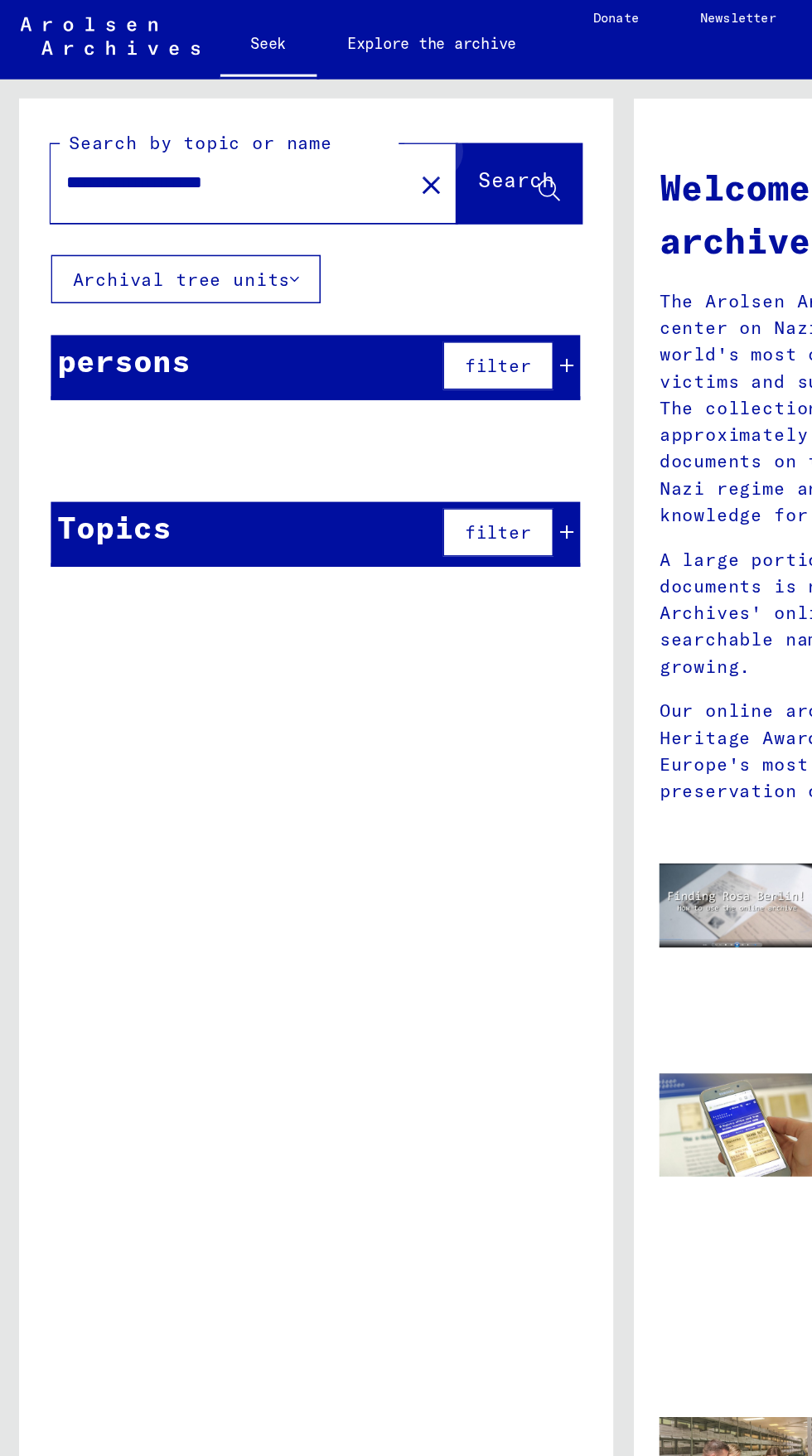
type input "**********"
click at [346, 125] on font "Search" at bounding box center [336, 125] width 50 height 17
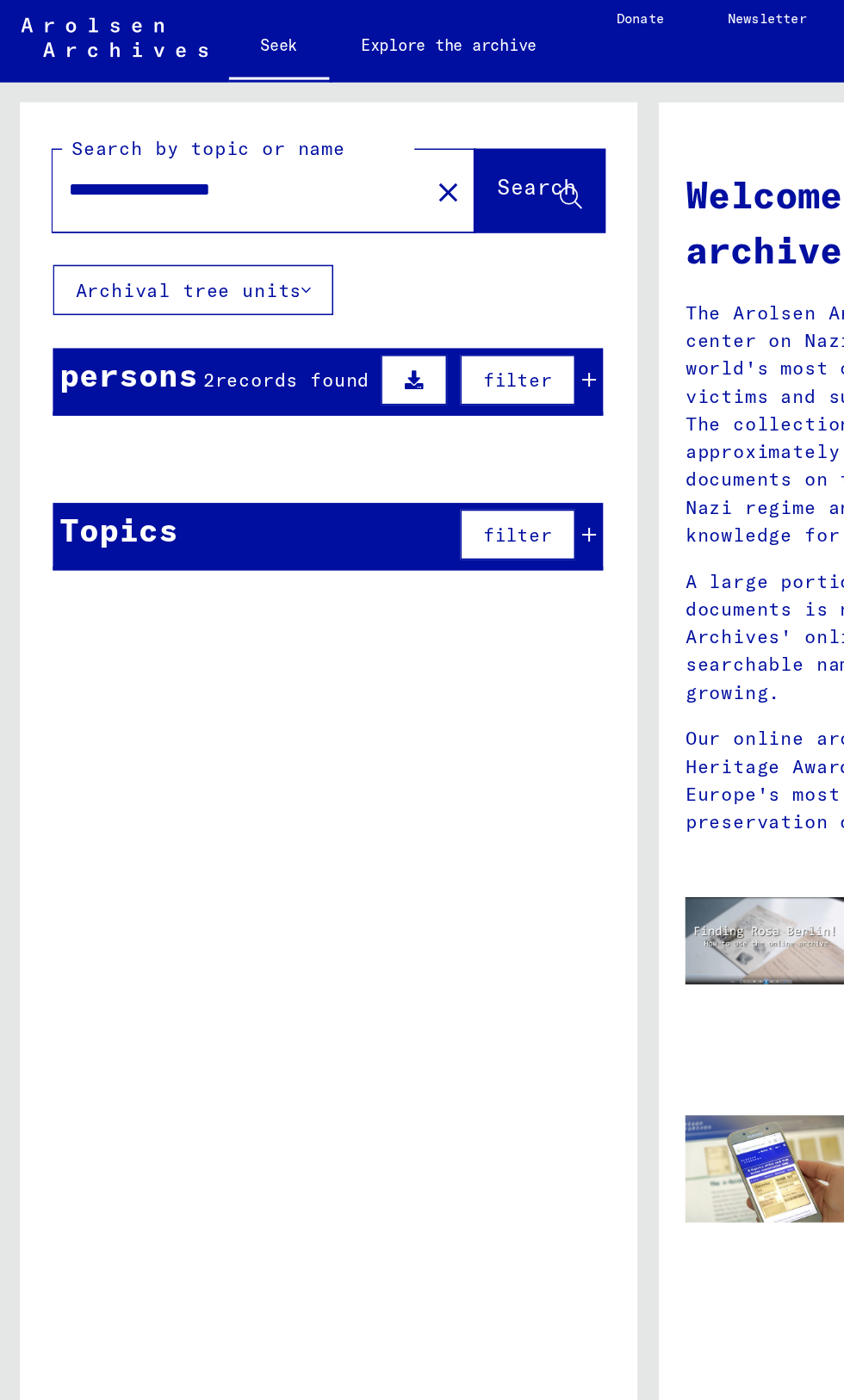
click at [230, 403] on div "title" at bounding box center [301, 395] width 142 height 28
click at [253, 454] on div "Show all results" at bounding box center [214, 438] width 358 height 50
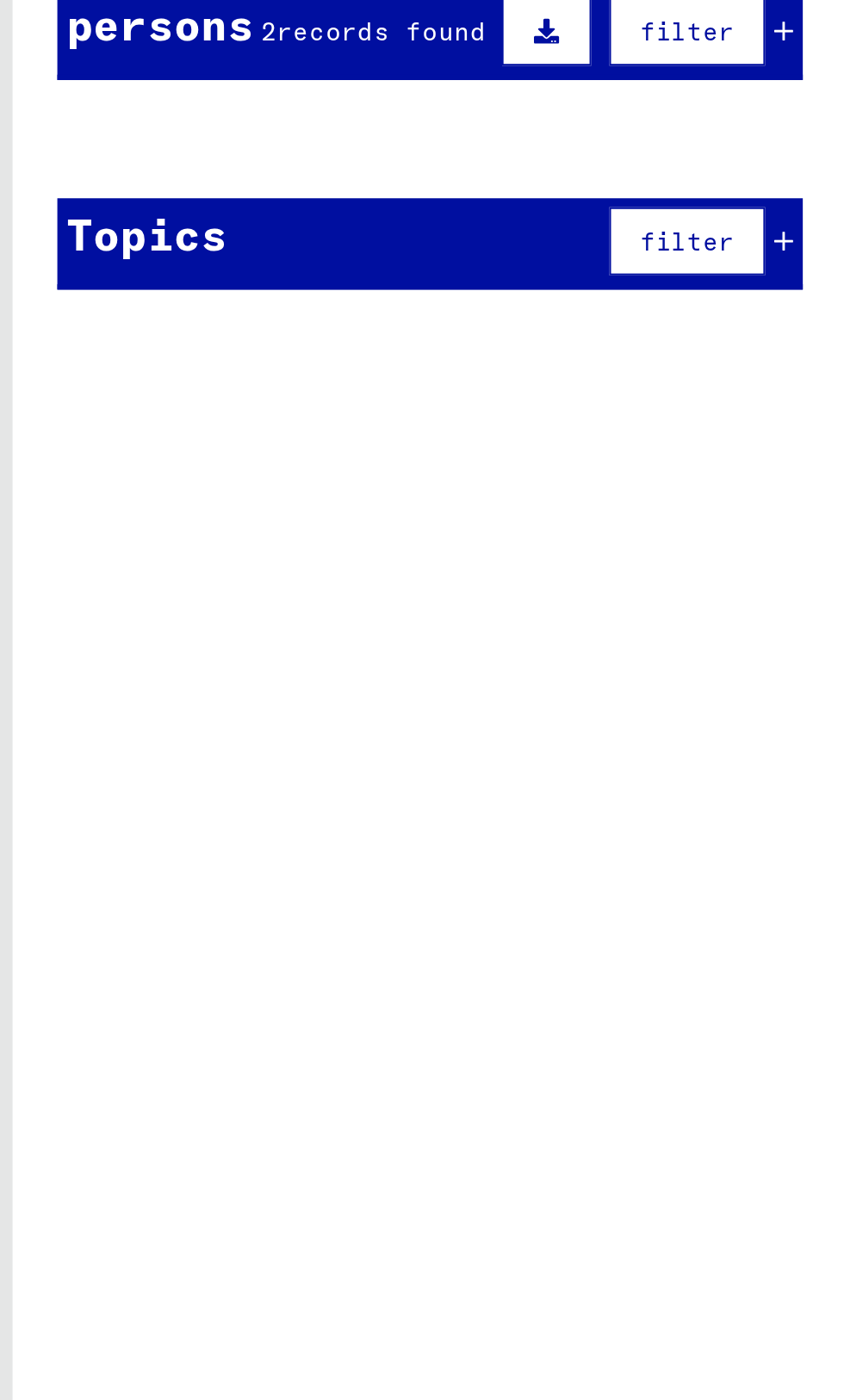
click at [209, 704] on div "**********" at bounding box center [214, 726] width 402 height 1303
click at [250, 427] on div "Show all results" at bounding box center [214, 438] width 358 height 50
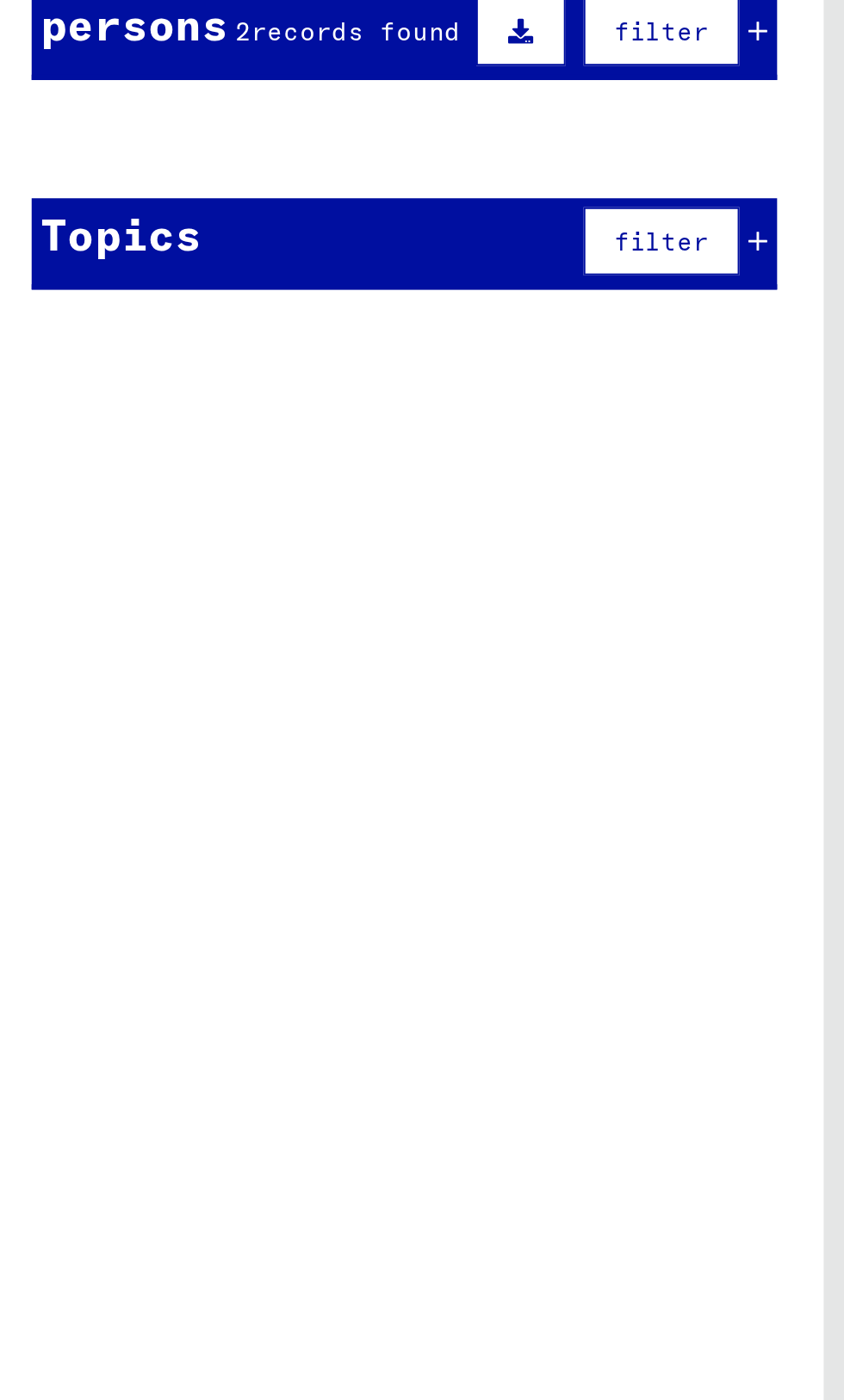
scroll to position [0, 4]
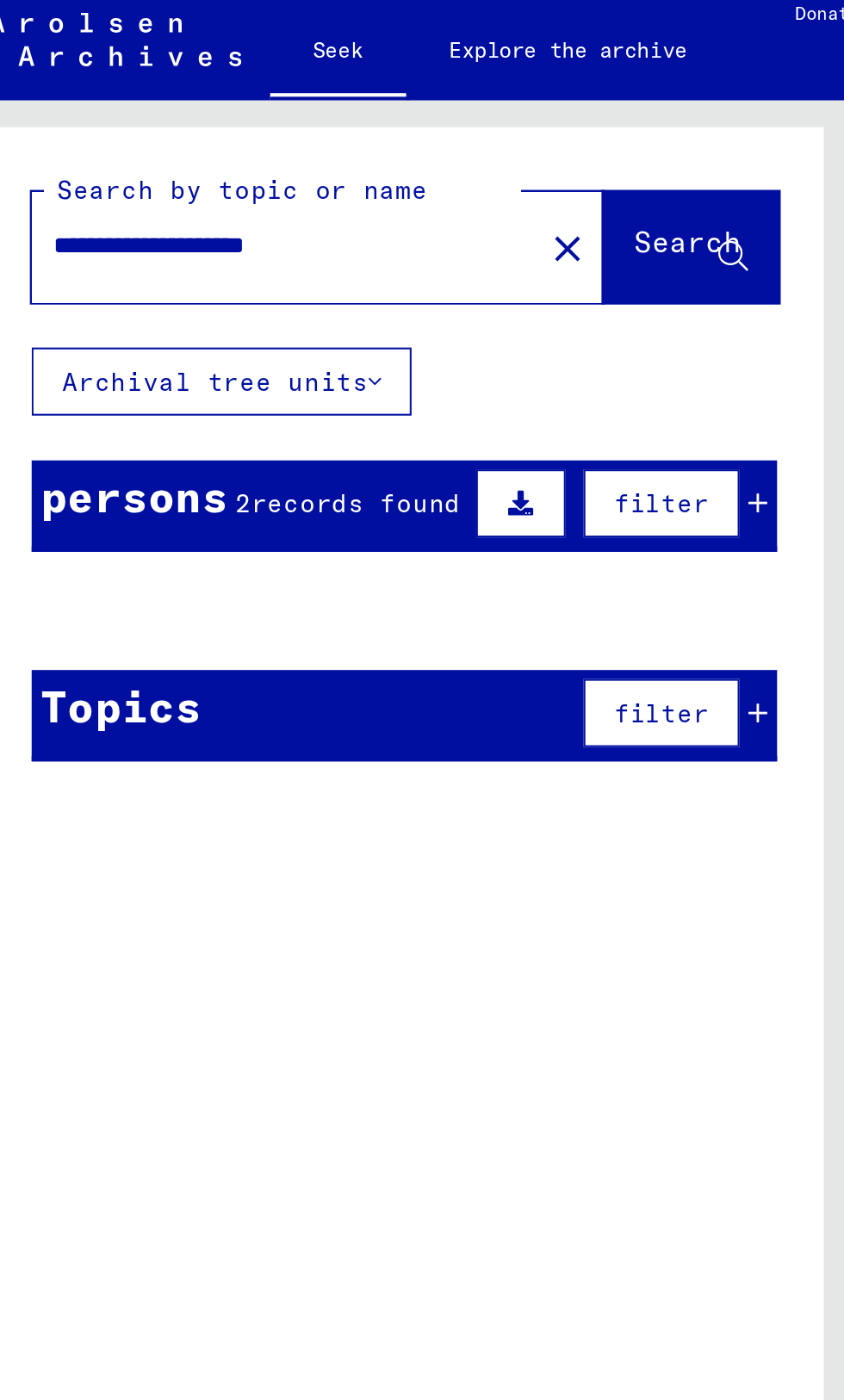
click at [188, 294] on div at bounding box center [190, 294] width 5 height 5
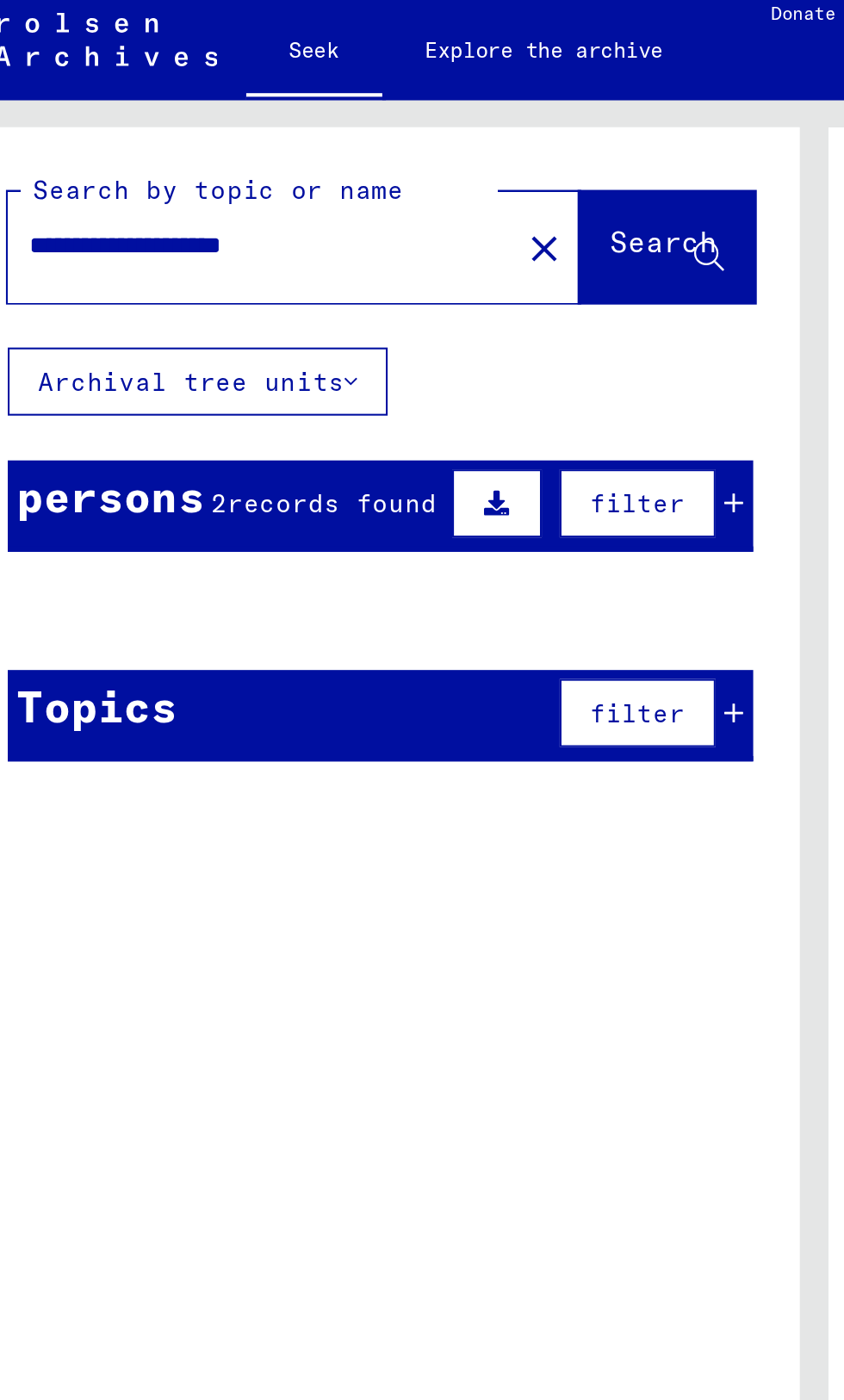
scroll to position [5, 0]
click at [343, 297] on font "Prisoner #" at bounding box center [361, 303] width 78 height 15
click at [190, 302] on div "Birth name" at bounding box center [178, 307] width 48 height 28
click at [63, 302] on font "Last name" at bounding box center [77, 303] width 70 height 15
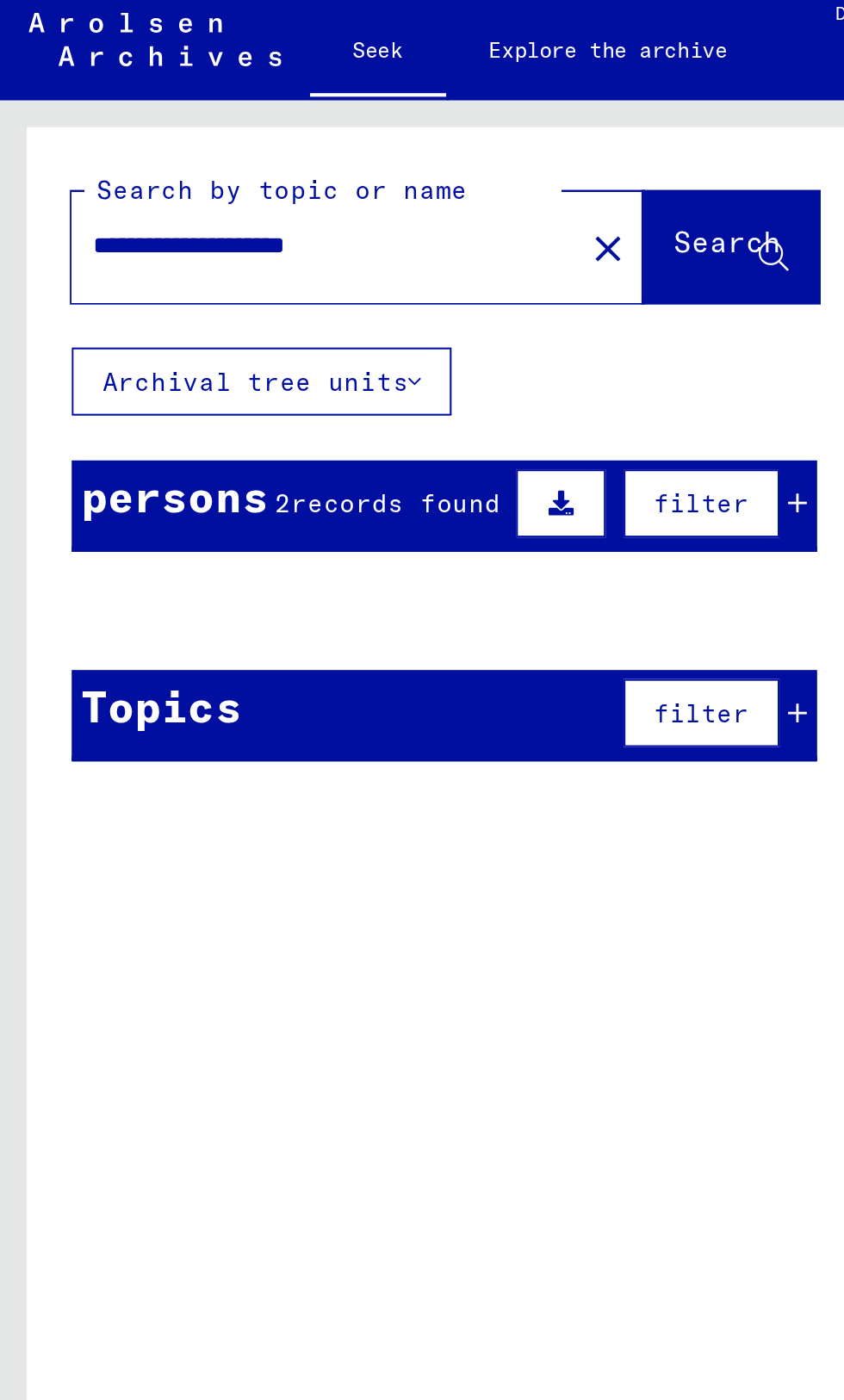
scroll to position [0, 0]
